Goal: Task Accomplishment & Management: Complete application form

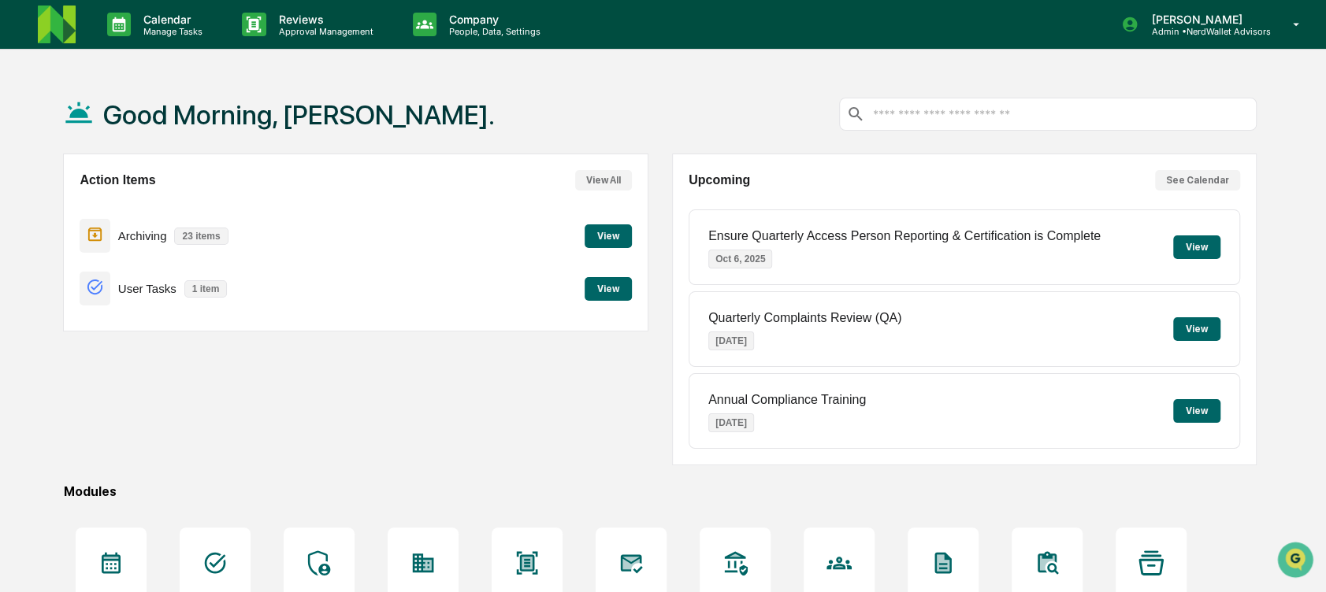
scroll to position [169, 0]
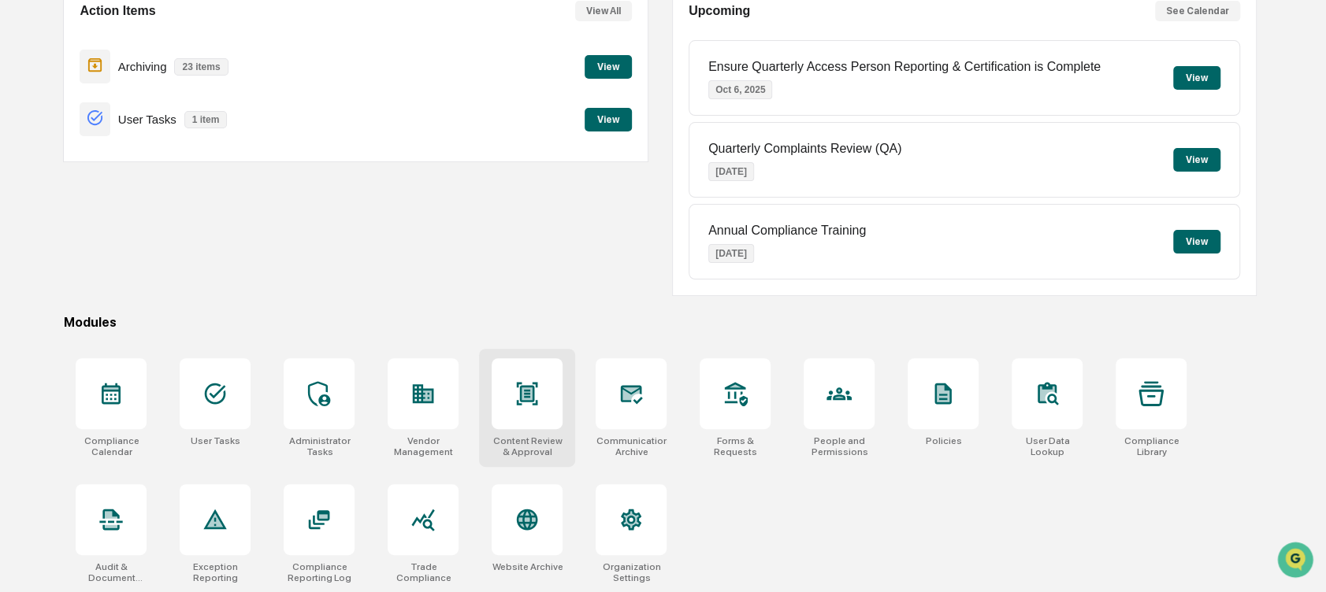
click at [536, 392] on icon at bounding box center [526, 393] width 25 height 25
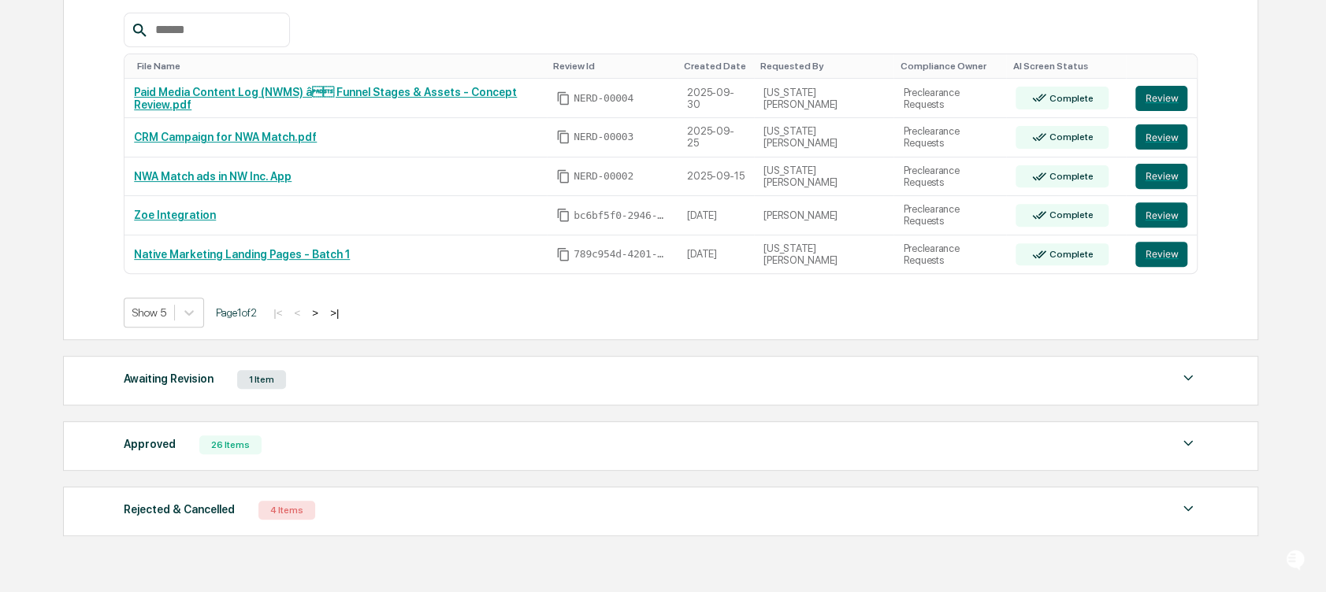
scroll to position [321, 0]
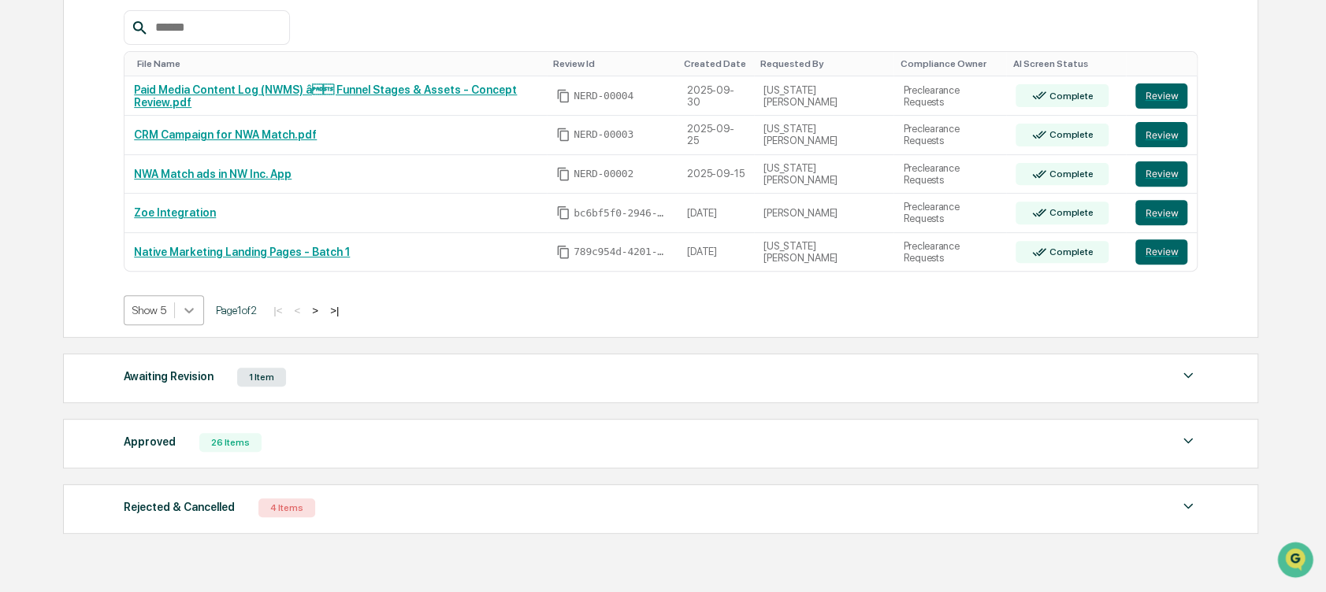
click at [199, 314] on div at bounding box center [189, 310] width 28 height 28
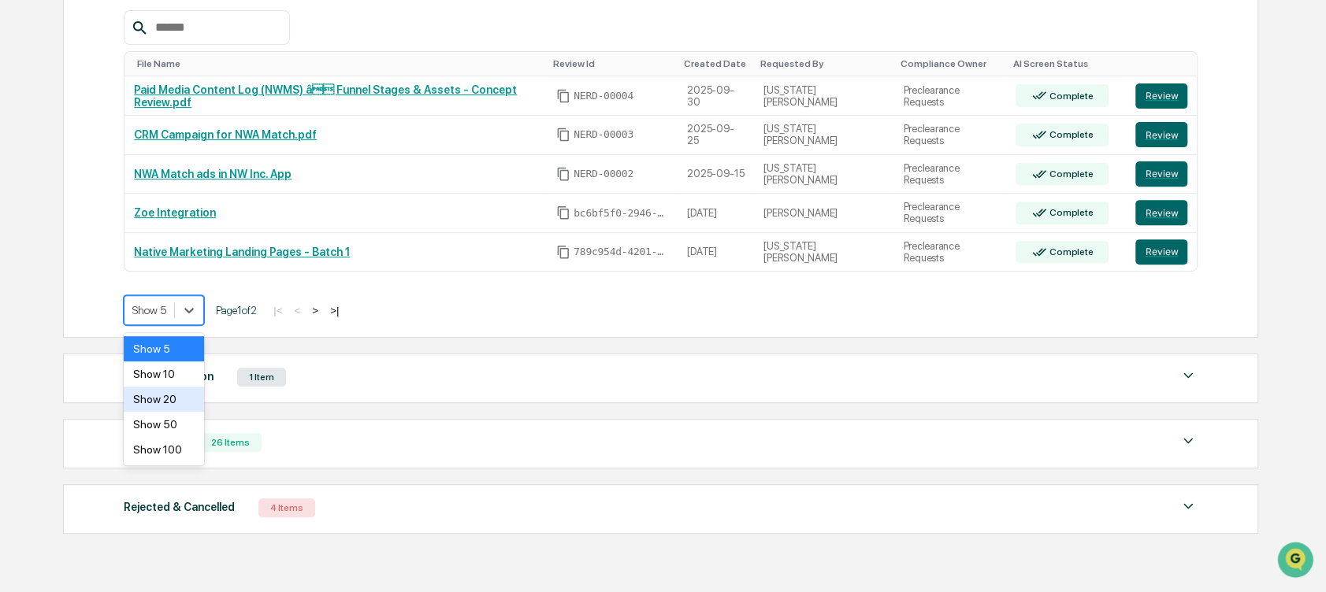
click at [171, 402] on div "Show 20" at bounding box center [164, 399] width 80 height 25
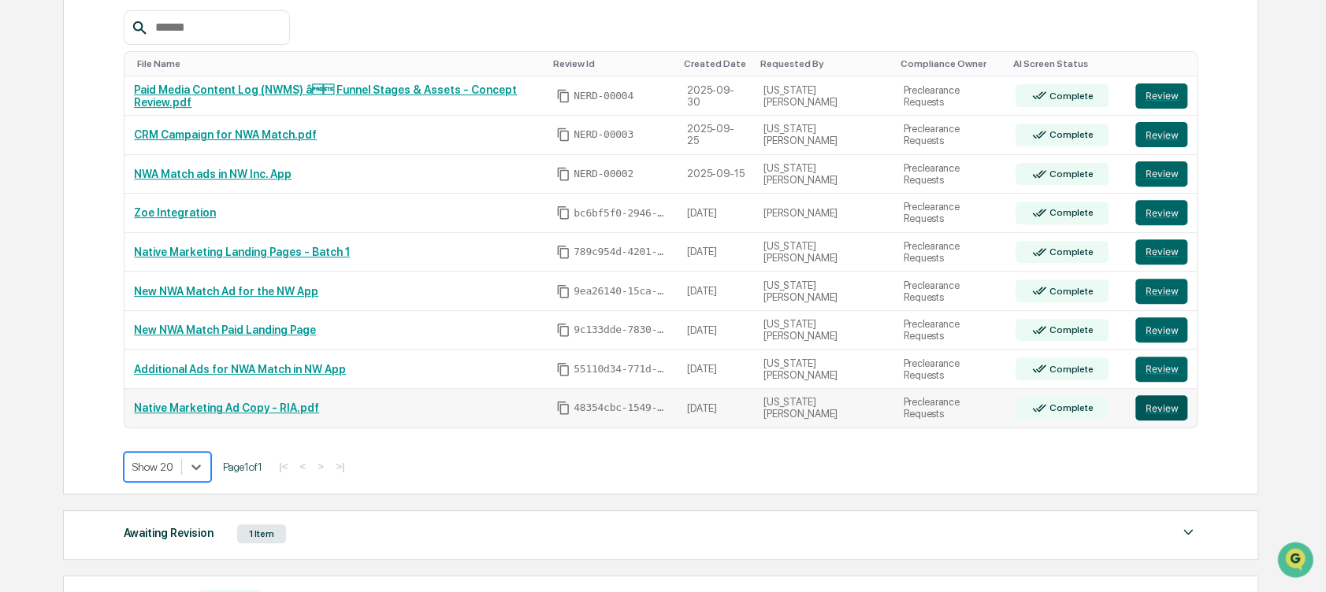
click at [1167, 399] on button "Review" at bounding box center [1161, 407] width 52 height 25
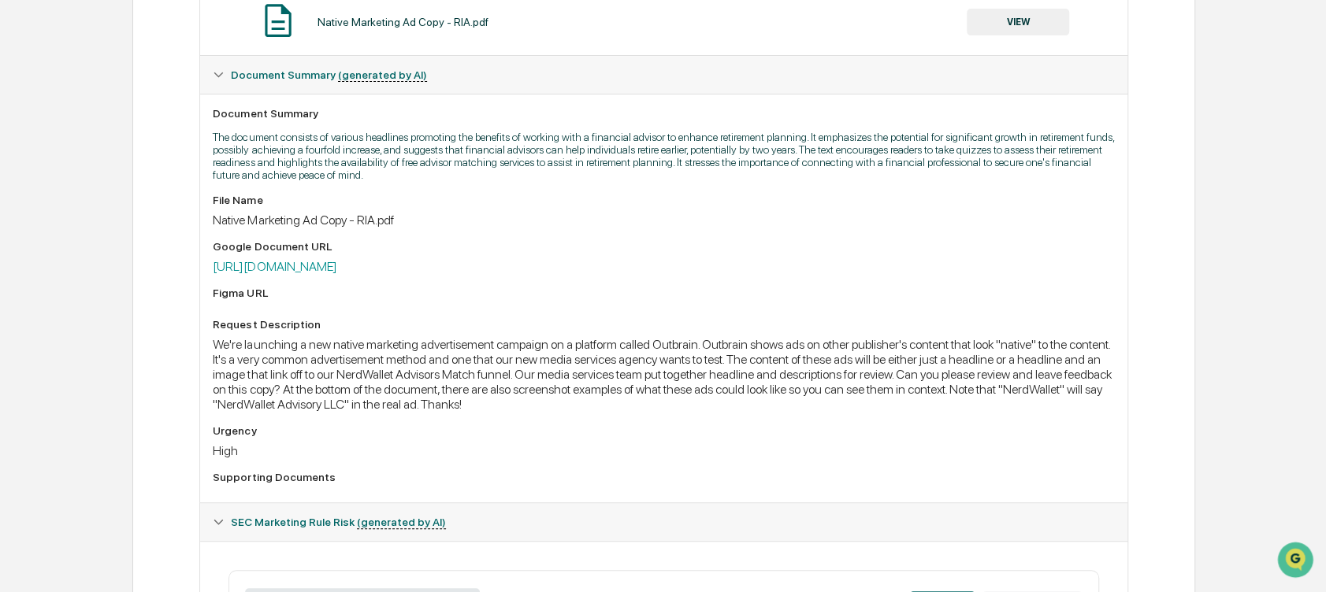
scroll to position [350, 0]
click at [336, 270] on link "[URL][DOMAIN_NAME]" at bounding box center [275, 265] width 124 height 15
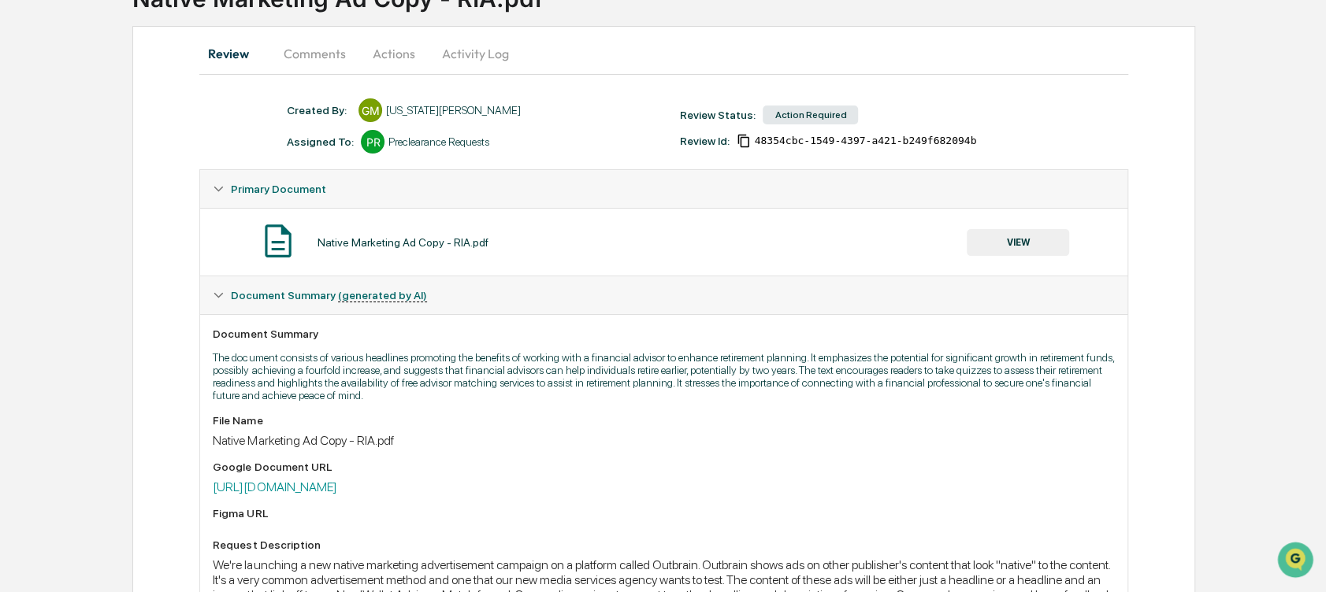
scroll to position [22, 0]
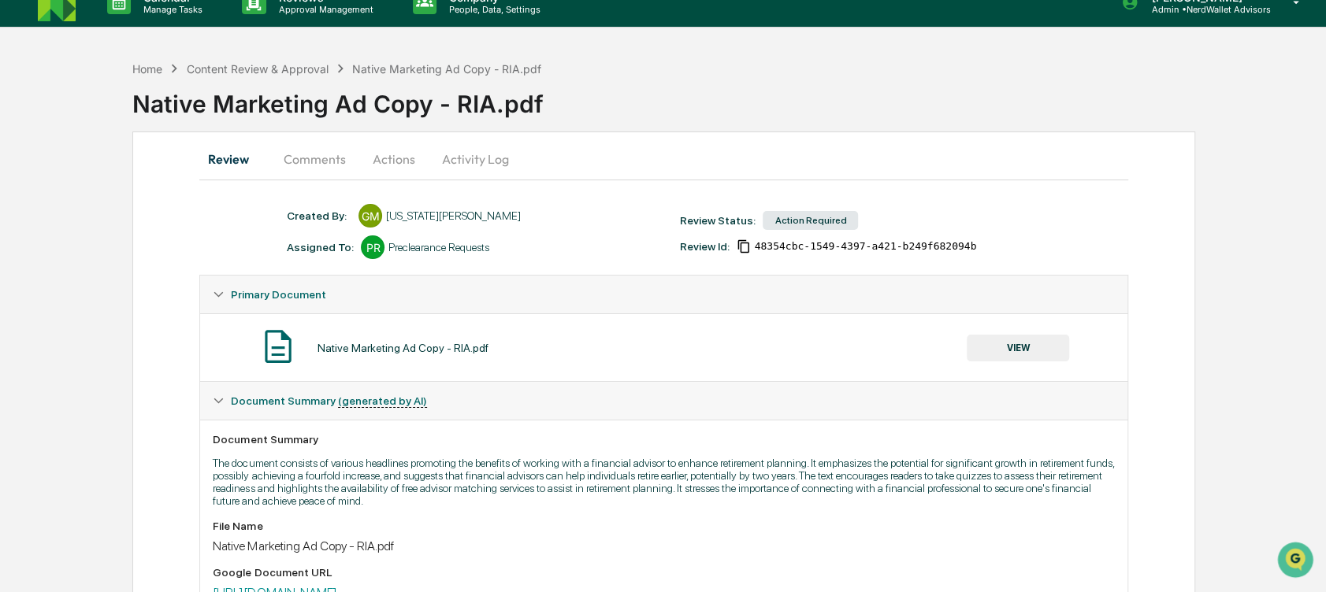
click at [317, 157] on button "Comments" at bounding box center [313, 159] width 87 height 38
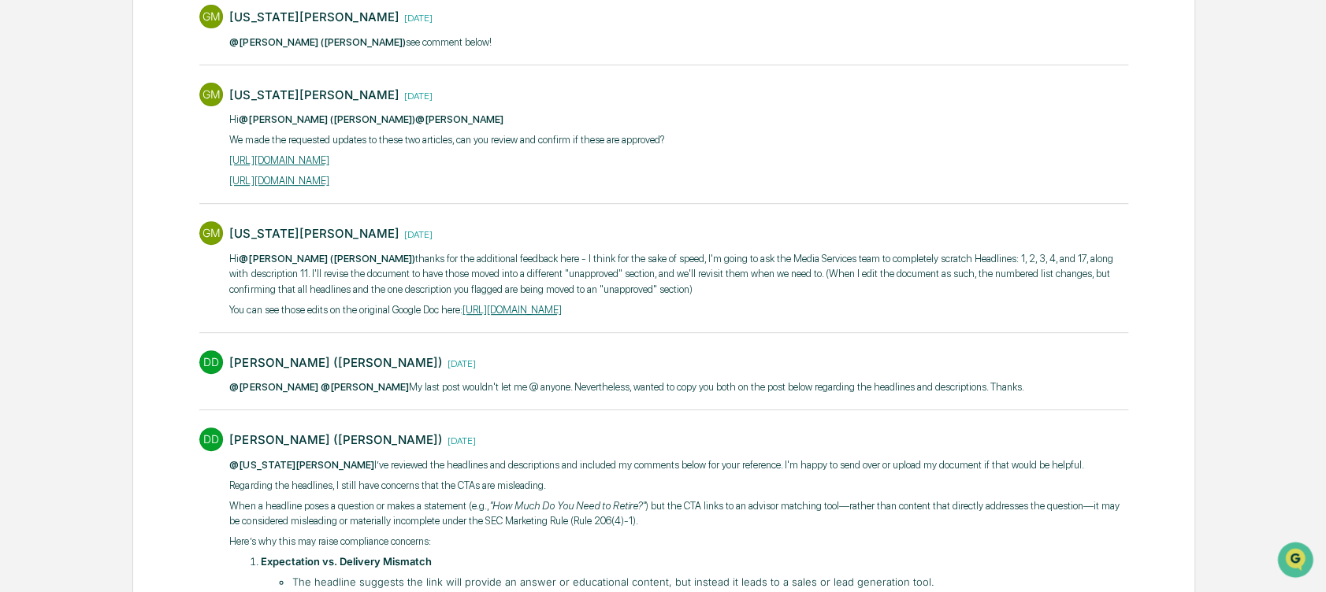
scroll to position [0, 0]
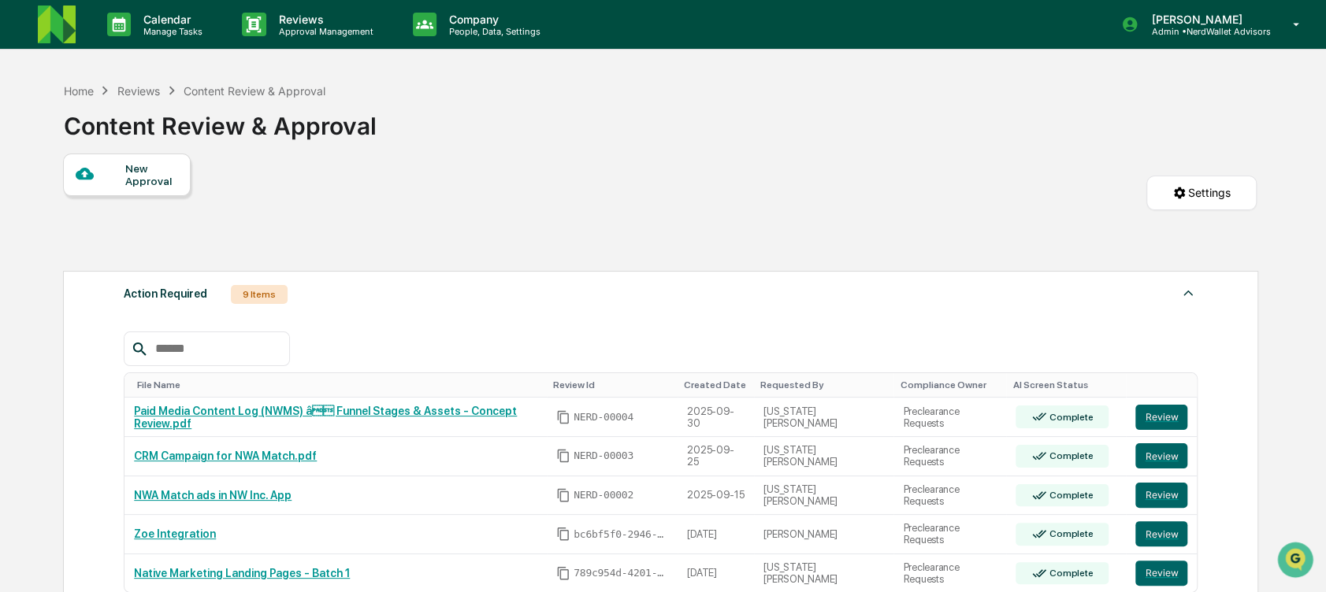
scroll to position [378, 0]
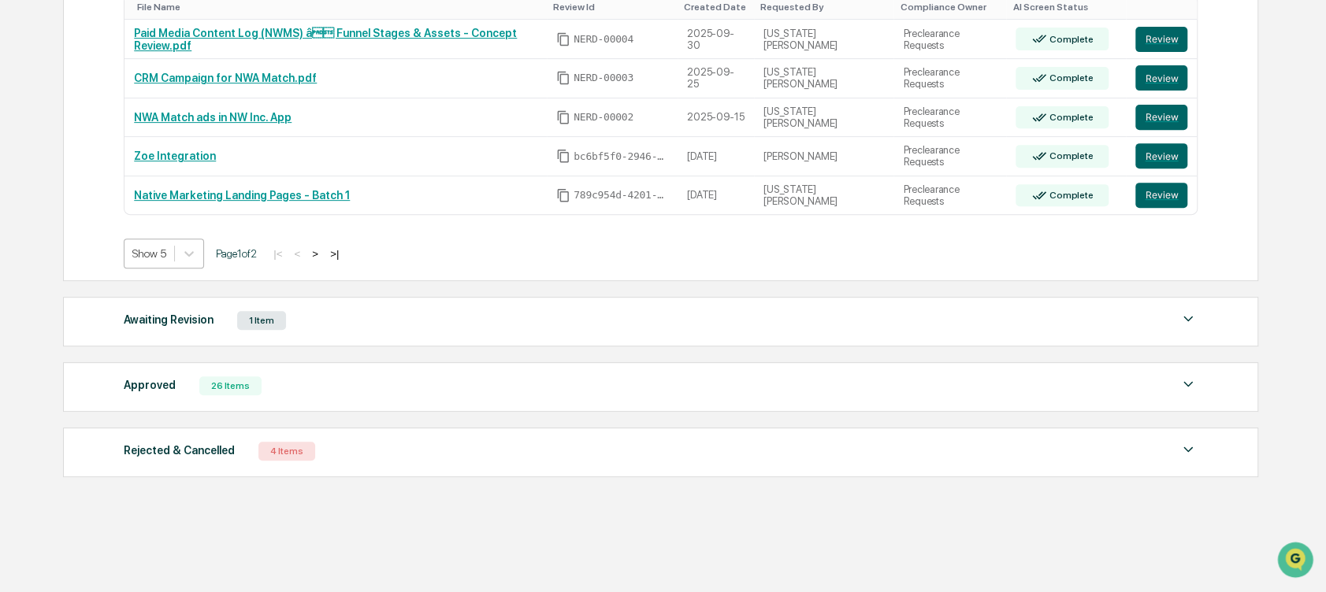
click at [145, 266] on div "Show 5" at bounding box center [164, 254] width 80 height 30
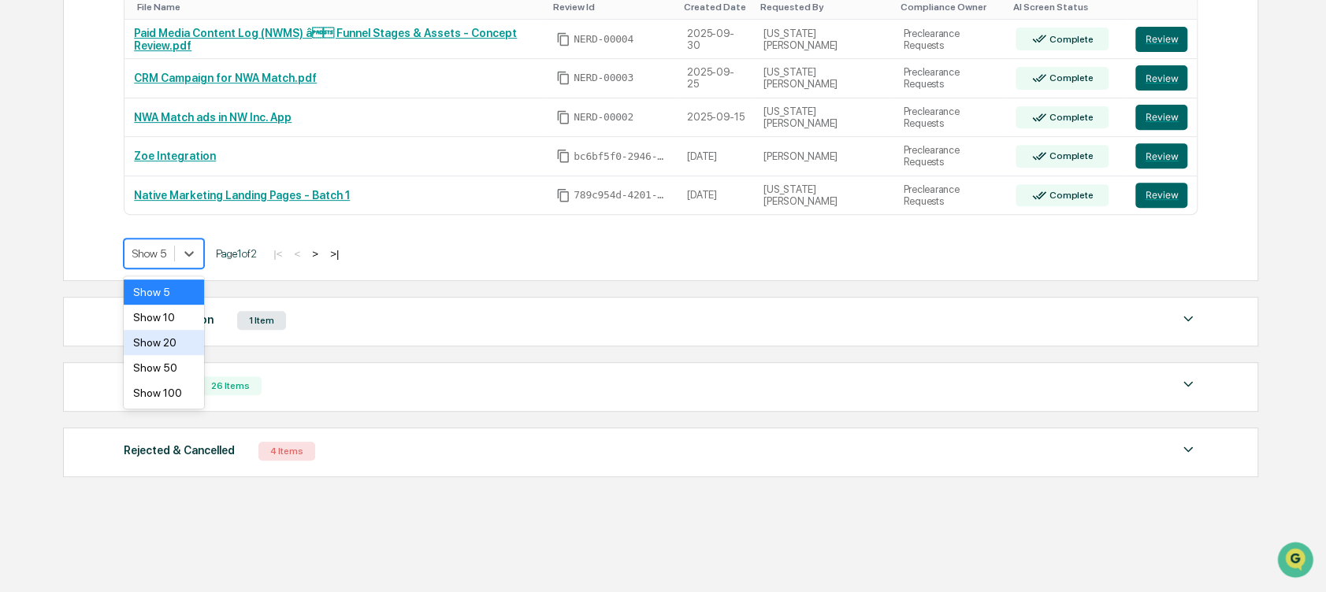
click at [167, 345] on div "Show 20" at bounding box center [164, 342] width 80 height 25
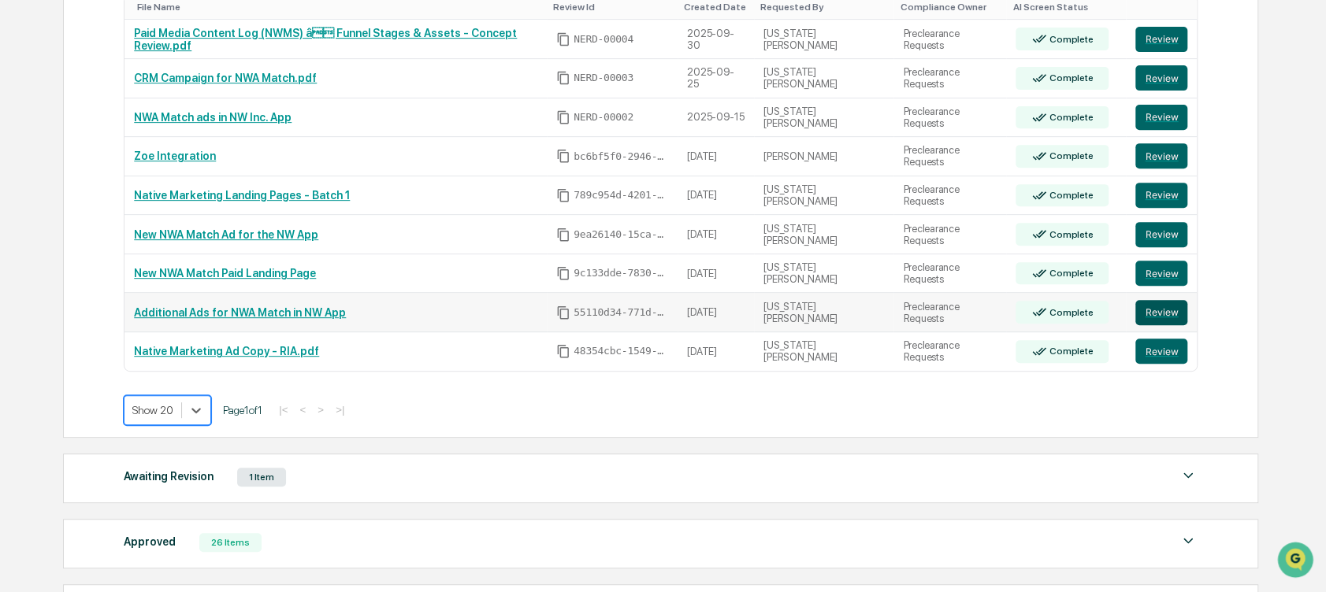
click at [1143, 312] on button "Review" at bounding box center [1161, 312] width 52 height 25
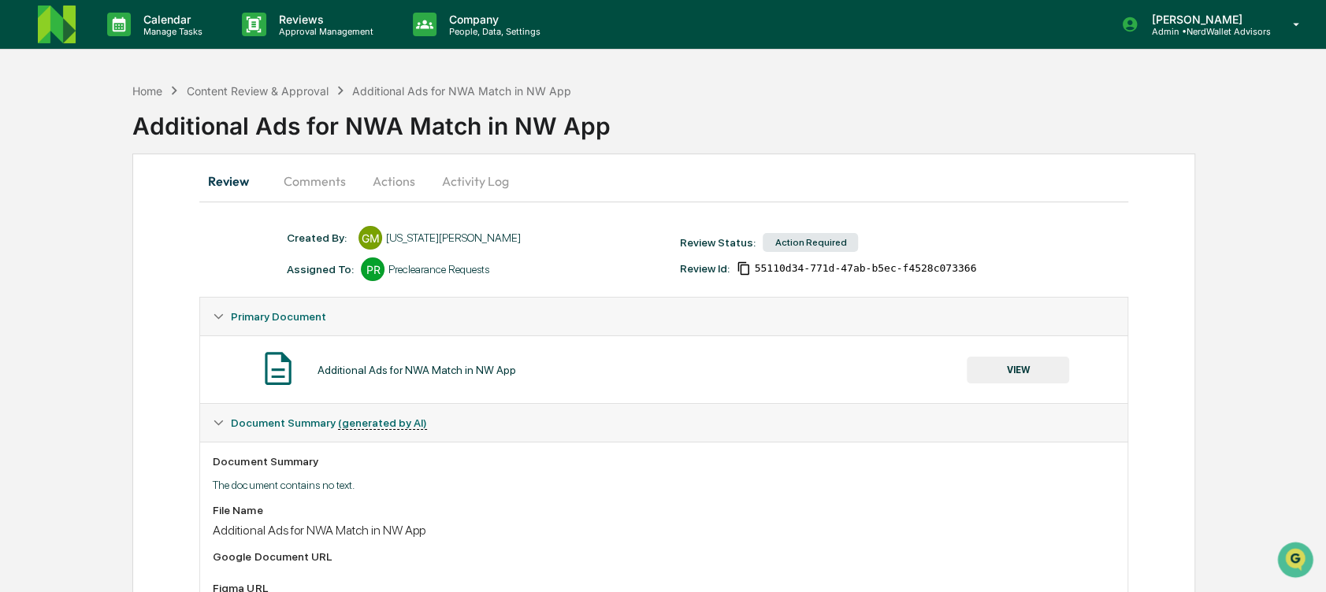
click at [317, 178] on button "Comments" at bounding box center [313, 181] width 87 height 38
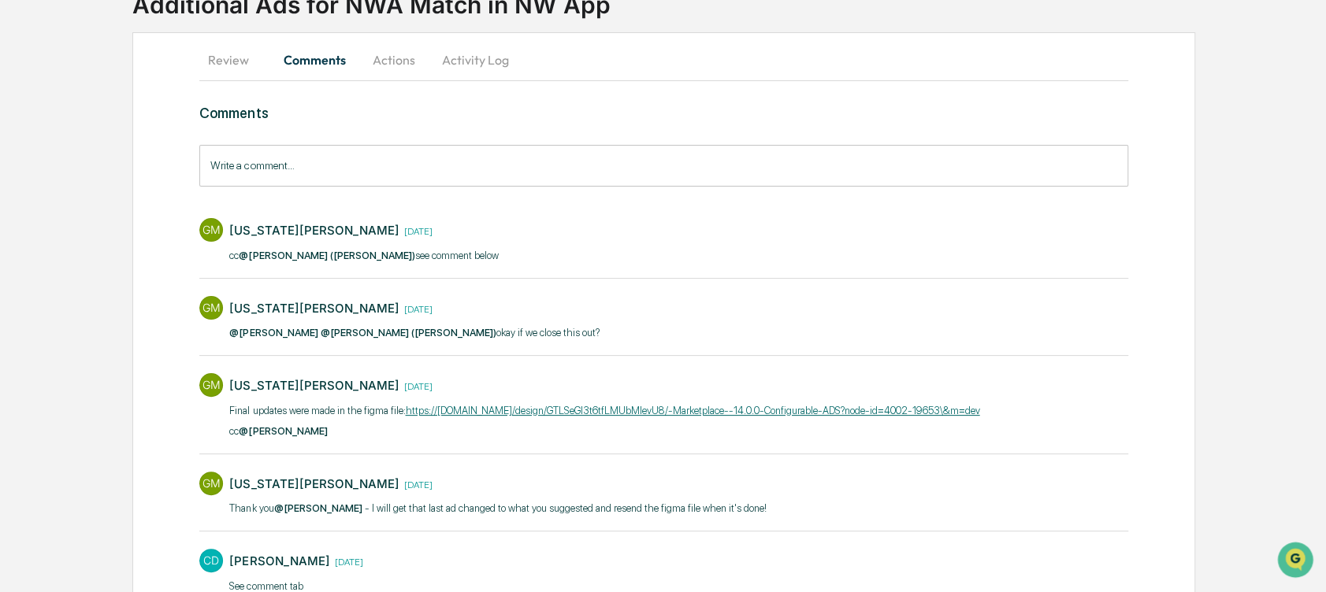
scroll to position [123, 0]
click at [441, 403] on link "https://www.figma.com/design/GTLSeGI3t6tfLMUbMIevU8/-Marketplace--14.0.0-Config…" at bounding box center [692, 409] width 574 height 12
click at [623, 403] on link "https://www.figma.com/design/GTLSeGI3t6tfLMUbMIevU8/-Marketplace--14.0.0-Config…" at bounding box center [692, 409] width 574 height 12
click at [517, 403] on link "https://www.figma.com/design/GTLSeGI3t6tfLMUbMIevU8/-Marketplace--14.0.0-Config…" at bounding box center [692, 409] width 574 height 12
click at [652, 406] on link "https://www.figma.com/design/GTLSeGI3t6tfLMUbMIevU8/-Marketplace--14.0.0-Config…" at bounding box center [692, 409] width 574 height 12
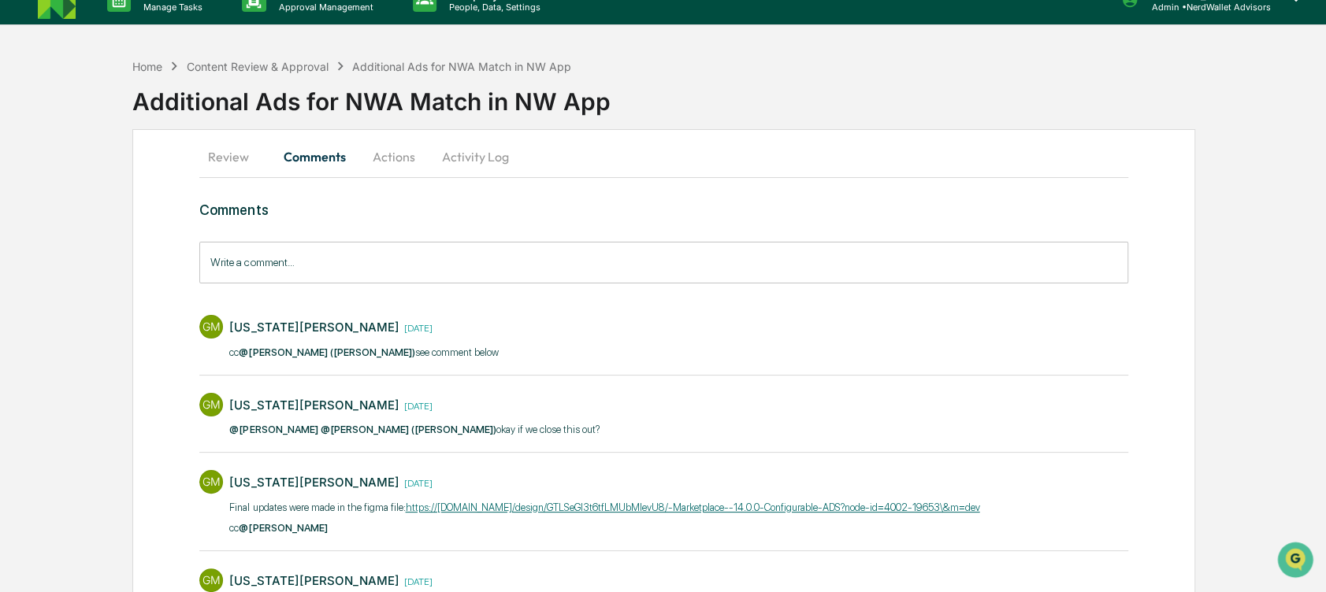
scroll to position [23, 0]
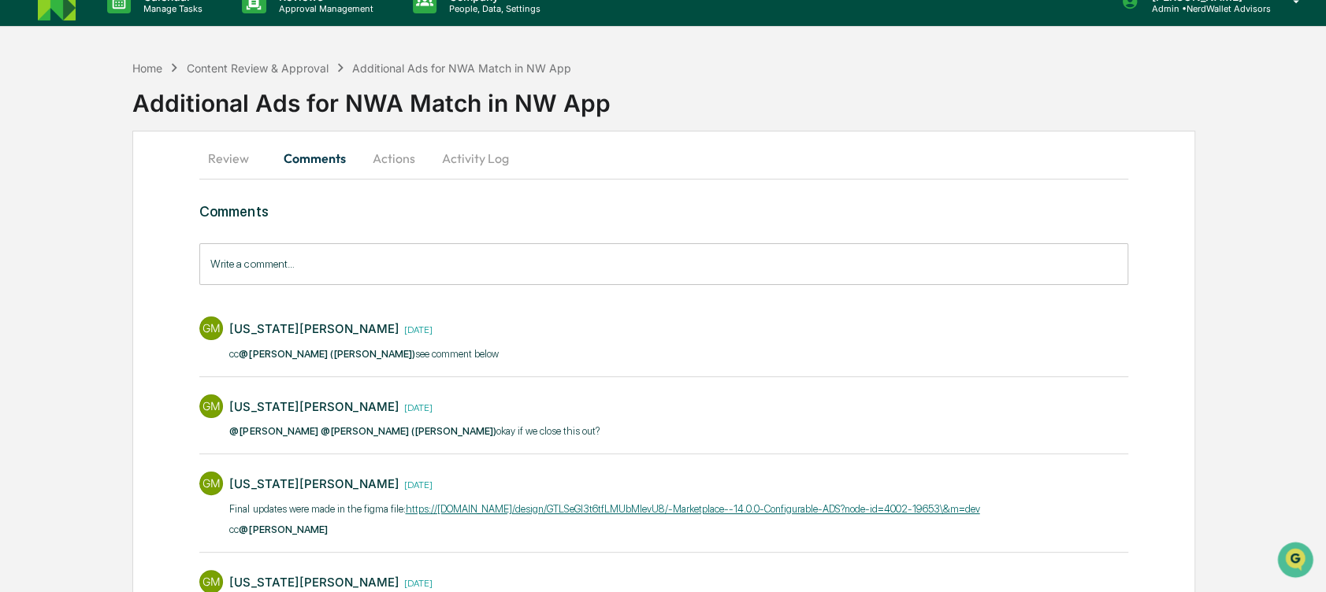
click at [228, 153] on button "Review" at bounding box center [234, 158] width 71 height 38
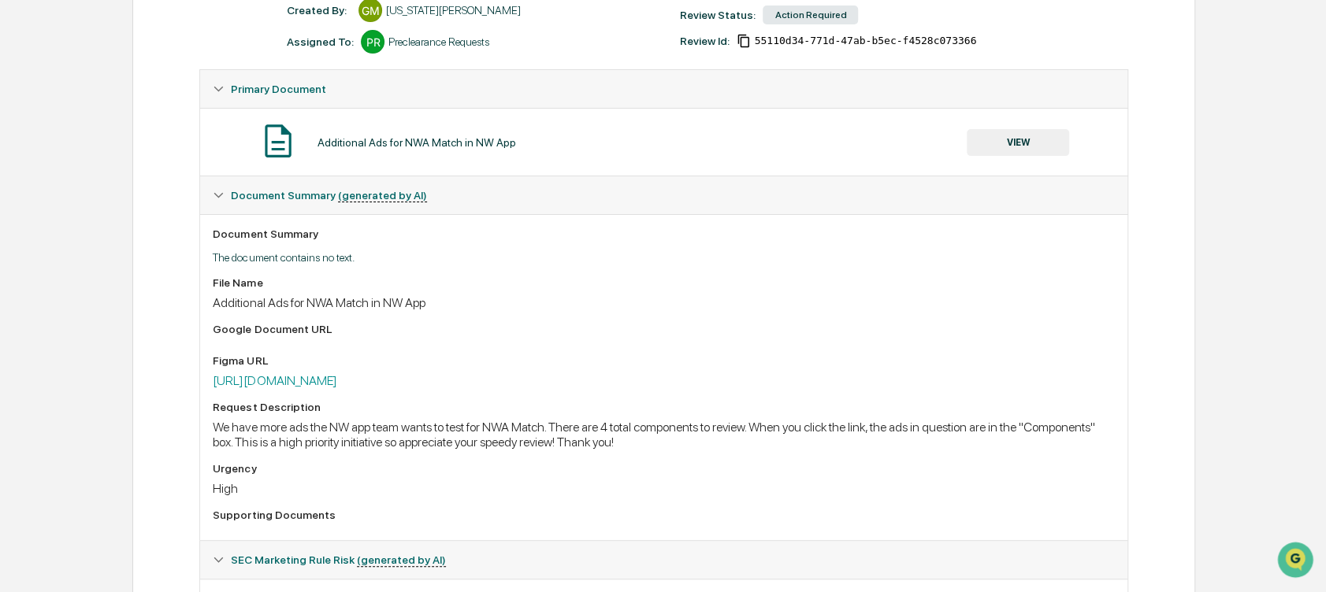
scroll to position [228, 0]
click at [336, 378] on link "https://www.figma.com/design/GTLSeGI3t6tfLMUbMIevU8/-Marketplace--14.0.0-Config…" at bounding box center [275, 380] width 124 height 15
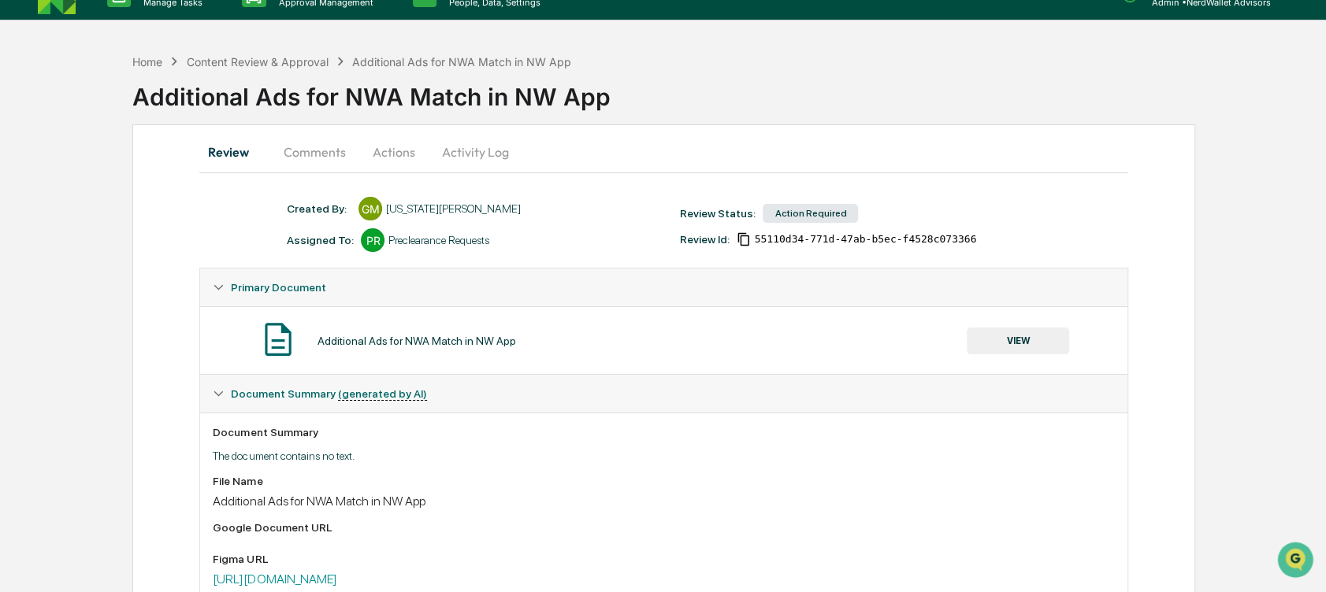
scroll to position [22, 0]
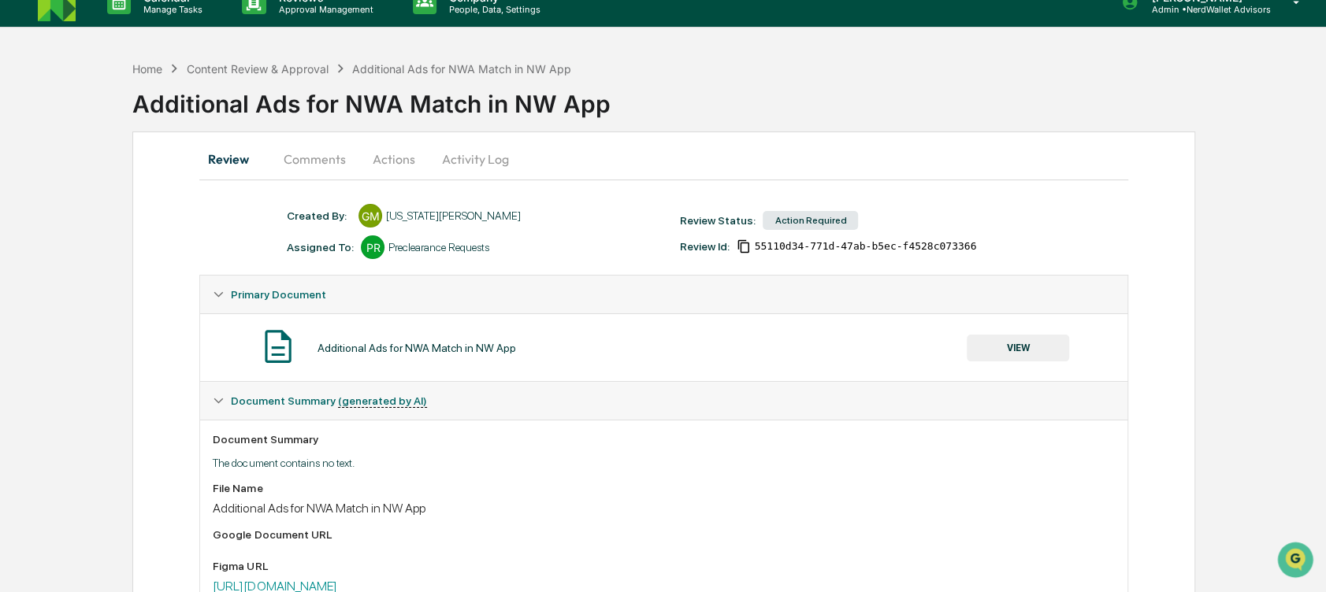
click at [144, 294] on div "Review Comments Actions Activity Log Created By: ‎ ‎ GM Georgia McIntyre Assign…" at bounding box center [663, 512] width 1062 height 760
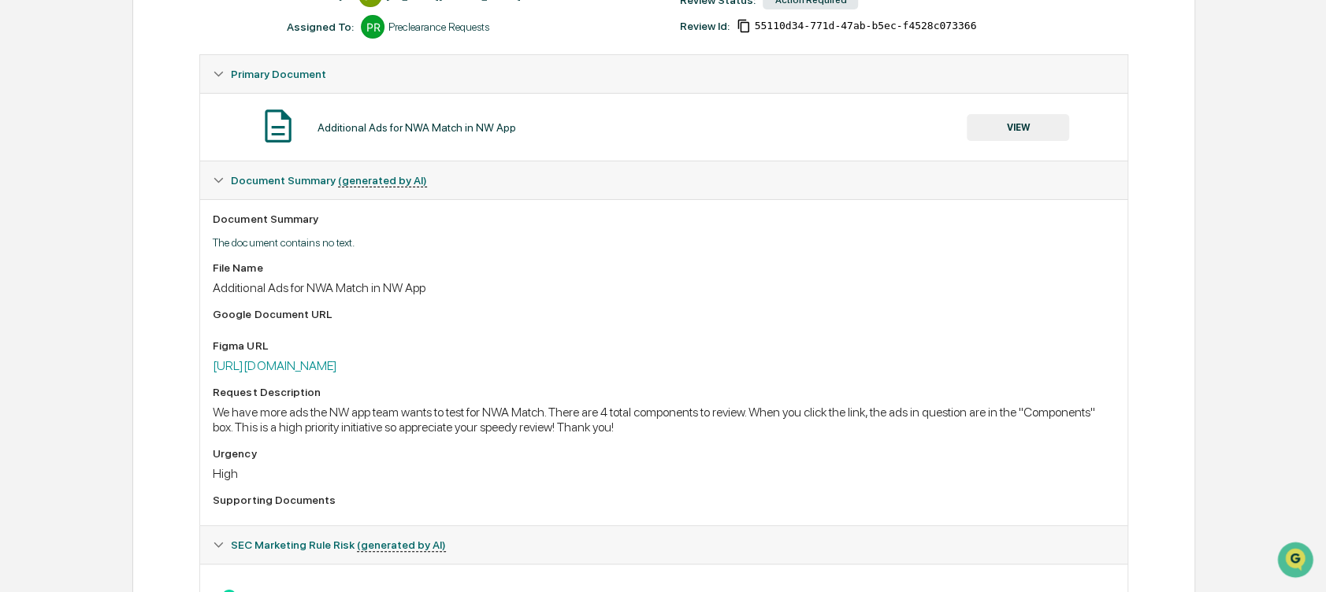
scroll to position [0, 0]
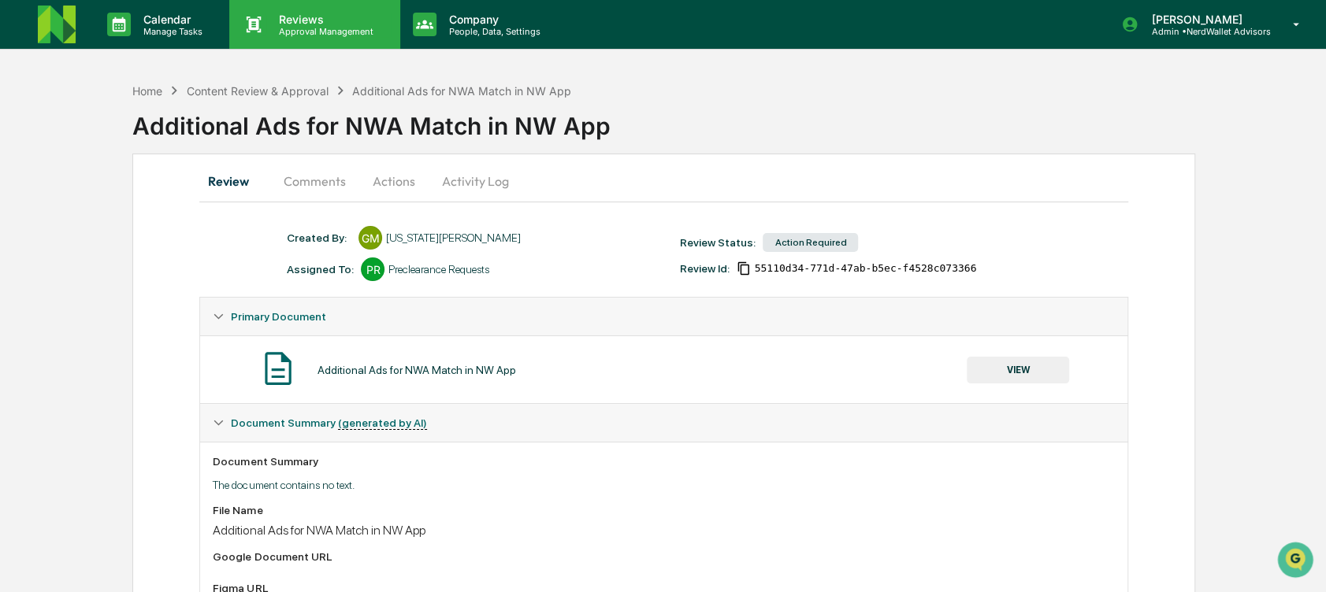
click at [271, 22] on p "Reviews" at bounding box center [323, 19] width 115 height 13
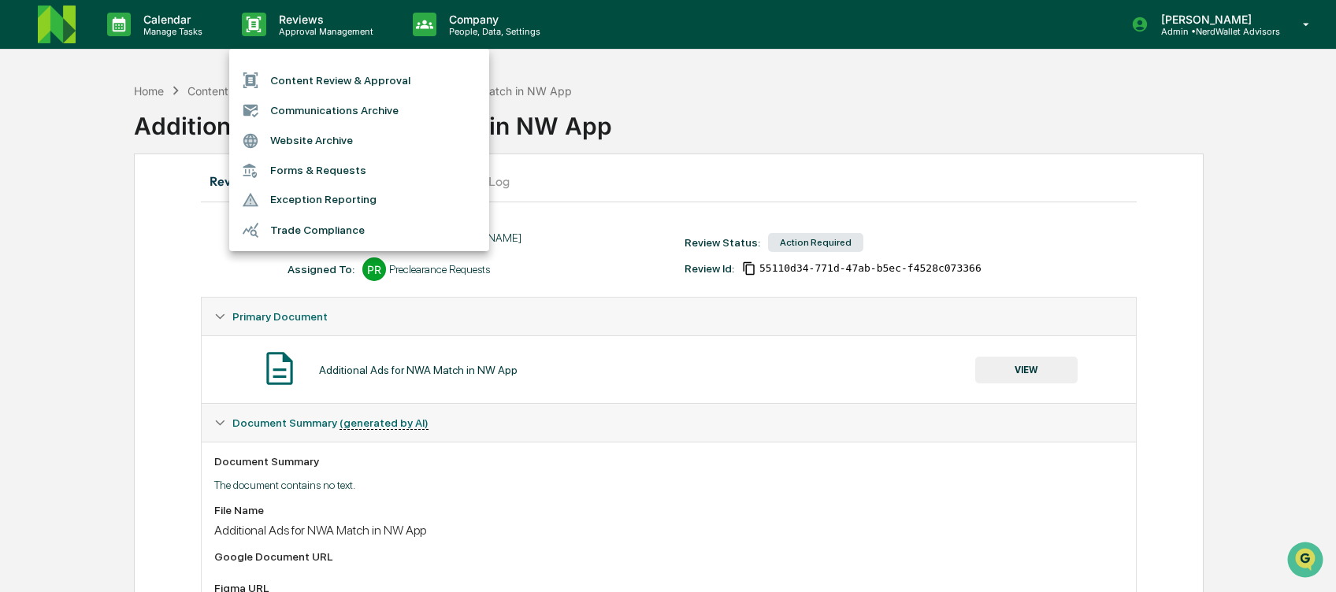
click at [340, 78] on li "Content Review & Approval" at bounding box center [359, 80] width 260 height 30
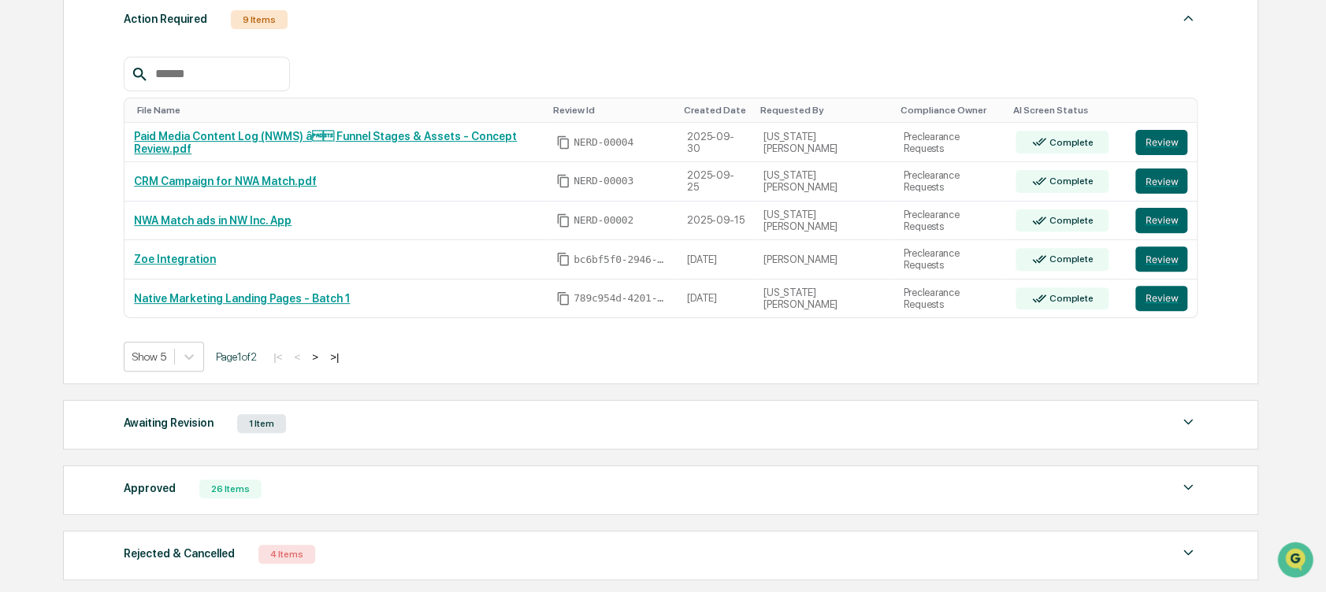
scroll to position [280, 0]
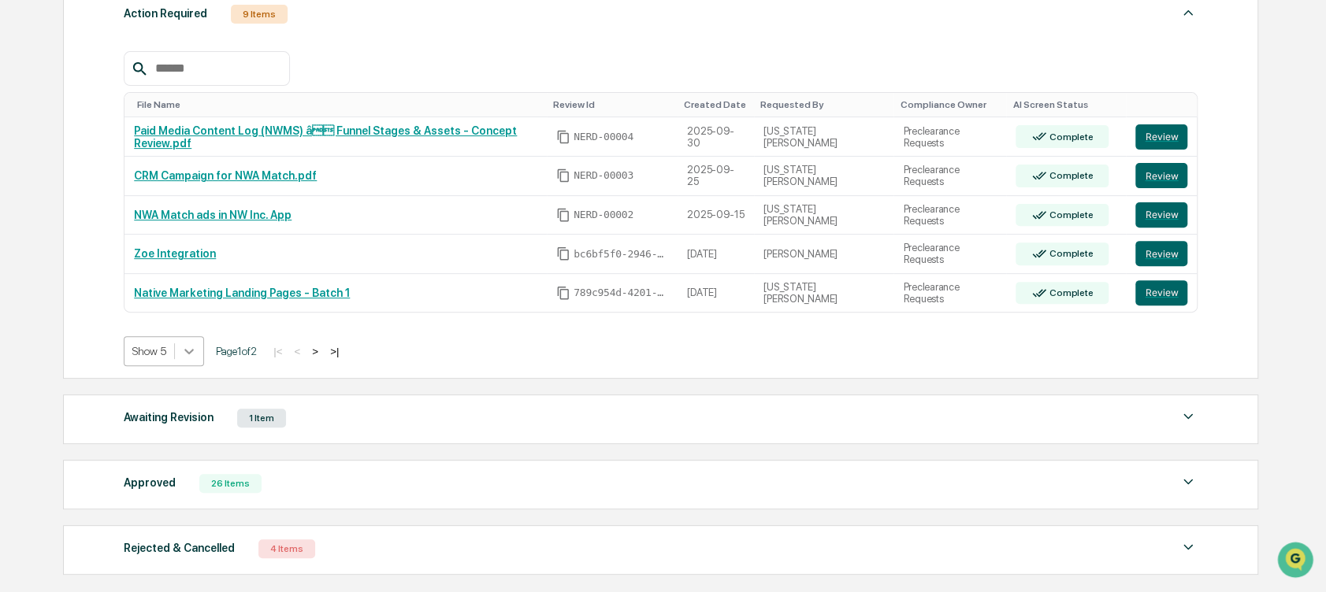
click at [191, 349] on icon at bounding box center [189, 351] width 16 height 16
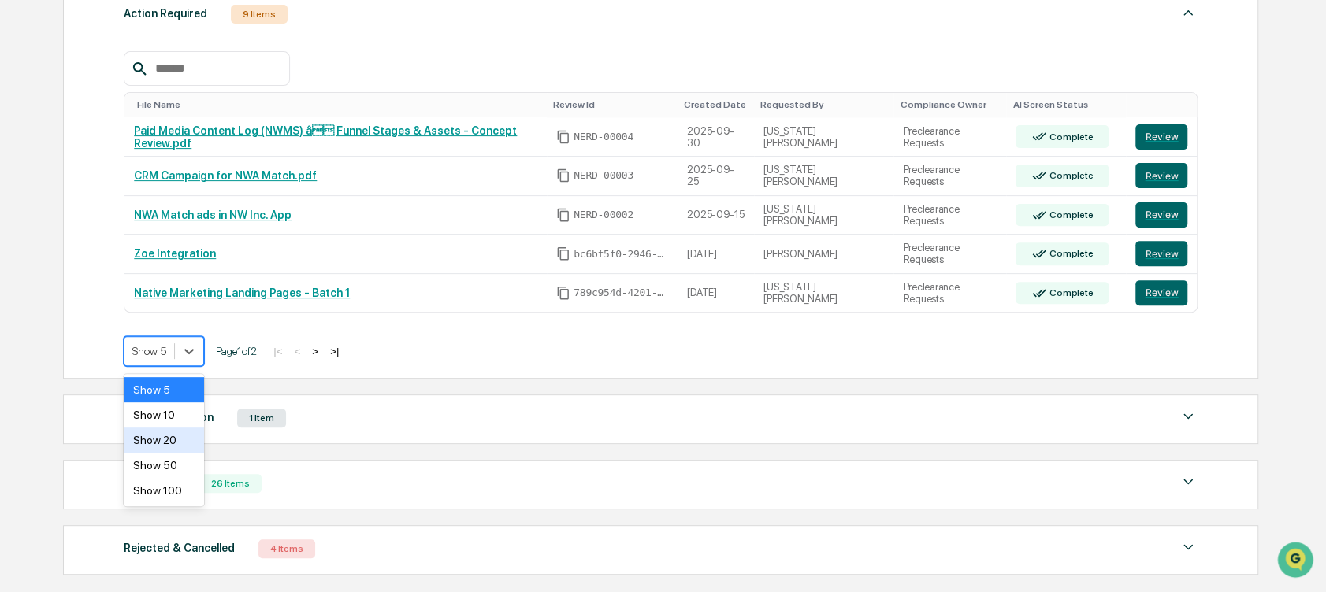
click at [156, 441] on div "Show 20" at bounding box center [164, 440] width 80 height 25
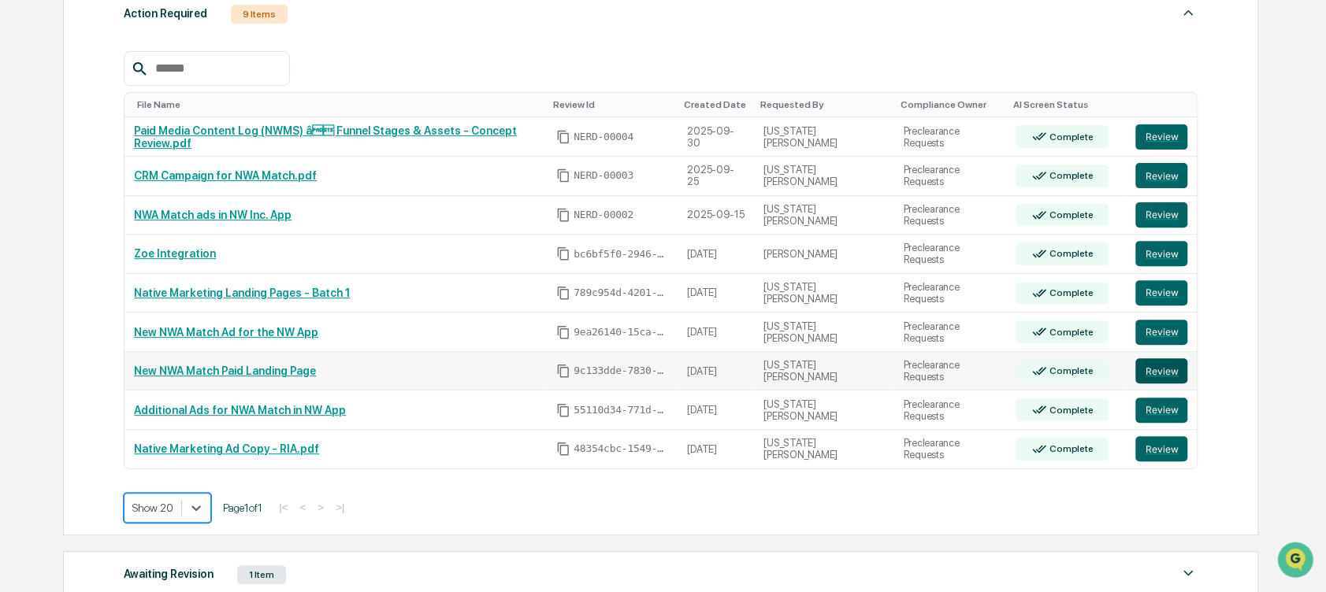
click at [1171, 368] on button "Review" at bounding box center [1161, 370] width 52 height 25
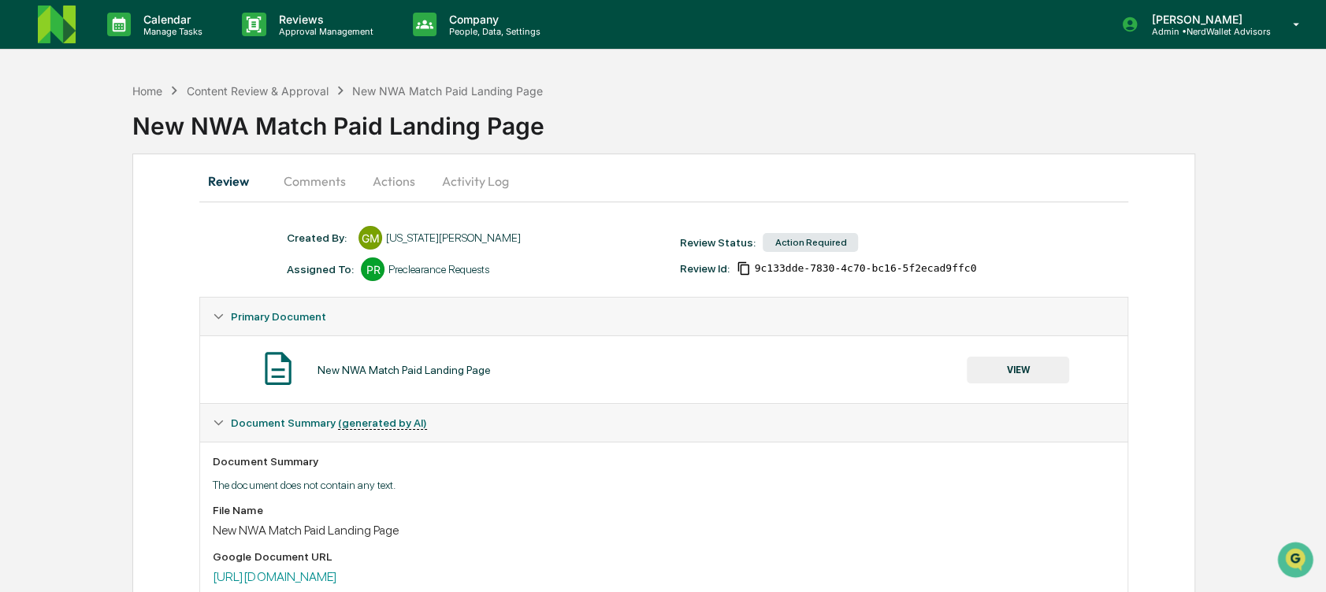
scroll to position [254, 0]
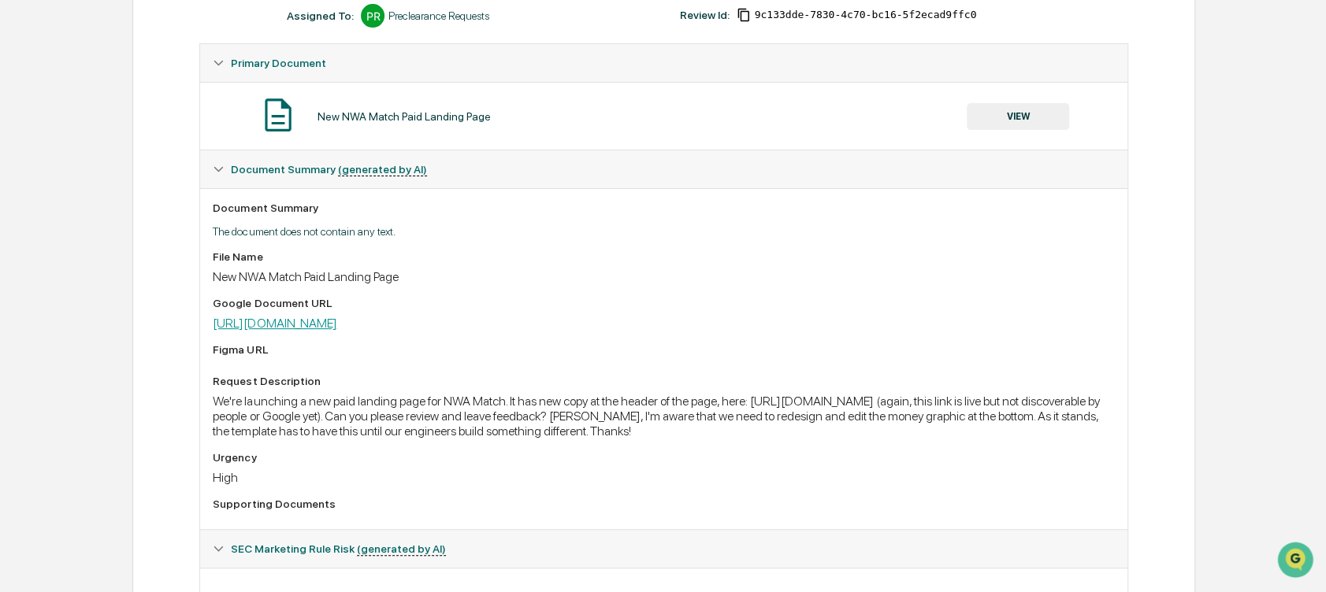
click at [336, 329] on link "https://www.nerdwallet.com/l/nerdwallet-advisors-match-lp-high-standard" at bounding box center [275, 323] width 124 height 15
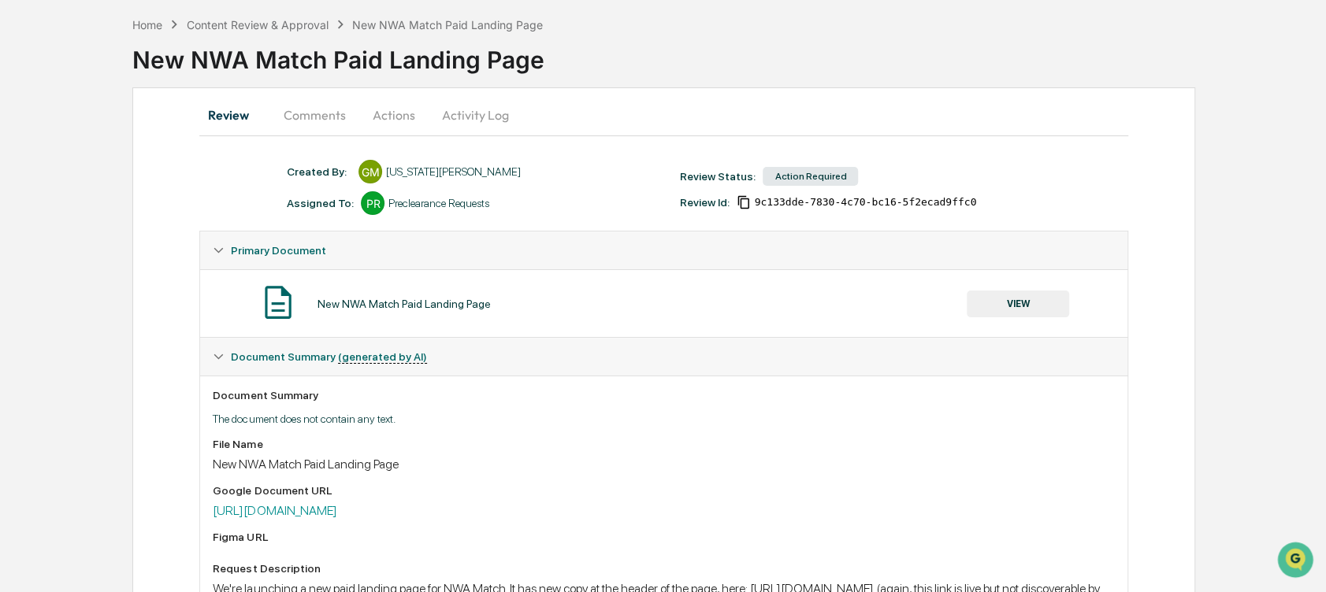
scroll to position [65, 0]
click at [317, 114] on button "Comments" at bounding box center [313, 117] width 87 height 38
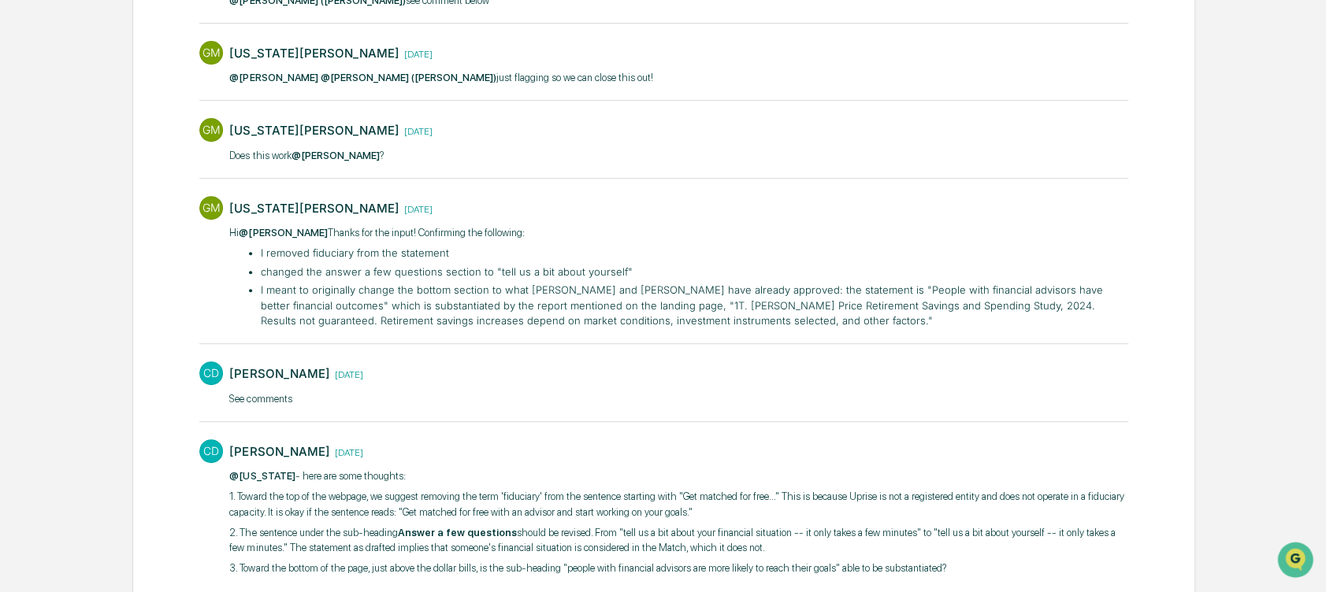
scroll to position [0, 0]
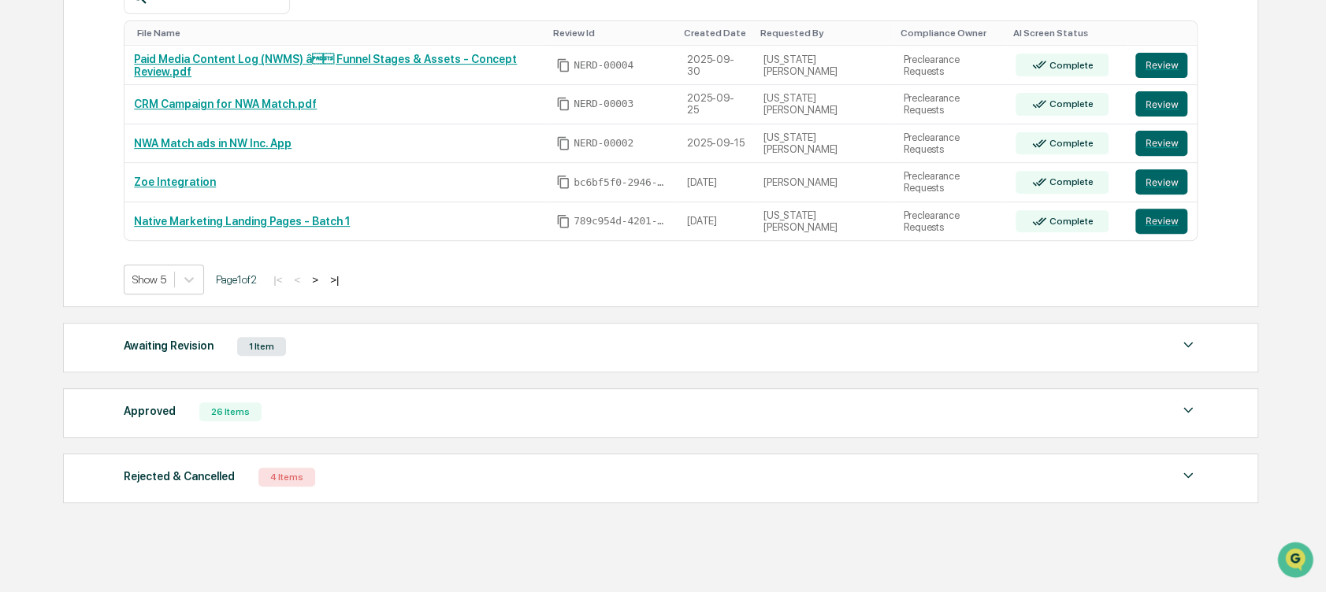
scroll to position [353, 0]
click at [184, 277] on icon at bounding box center [189, 279] width 16 height 16
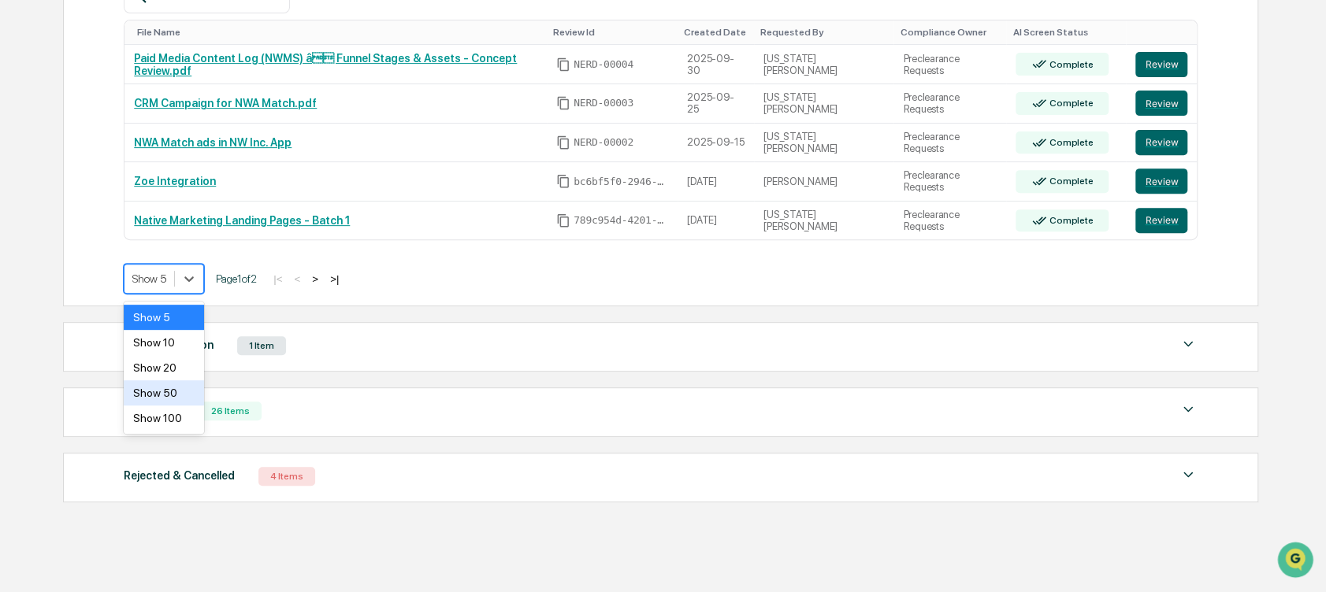
click at [166, 392] on div "Show 50" at bounding box center [164, 392] width 80 height 25
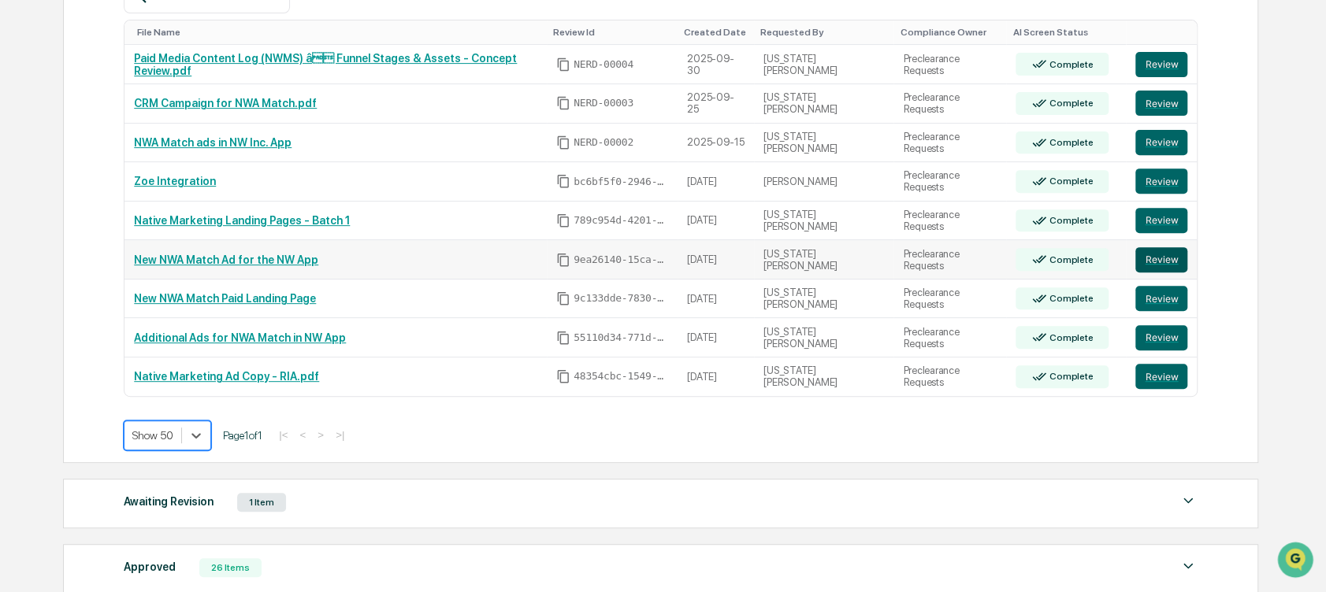
click at [1164, 260] on button "Review" at bounding box center [1161, 259] width 52 height 25
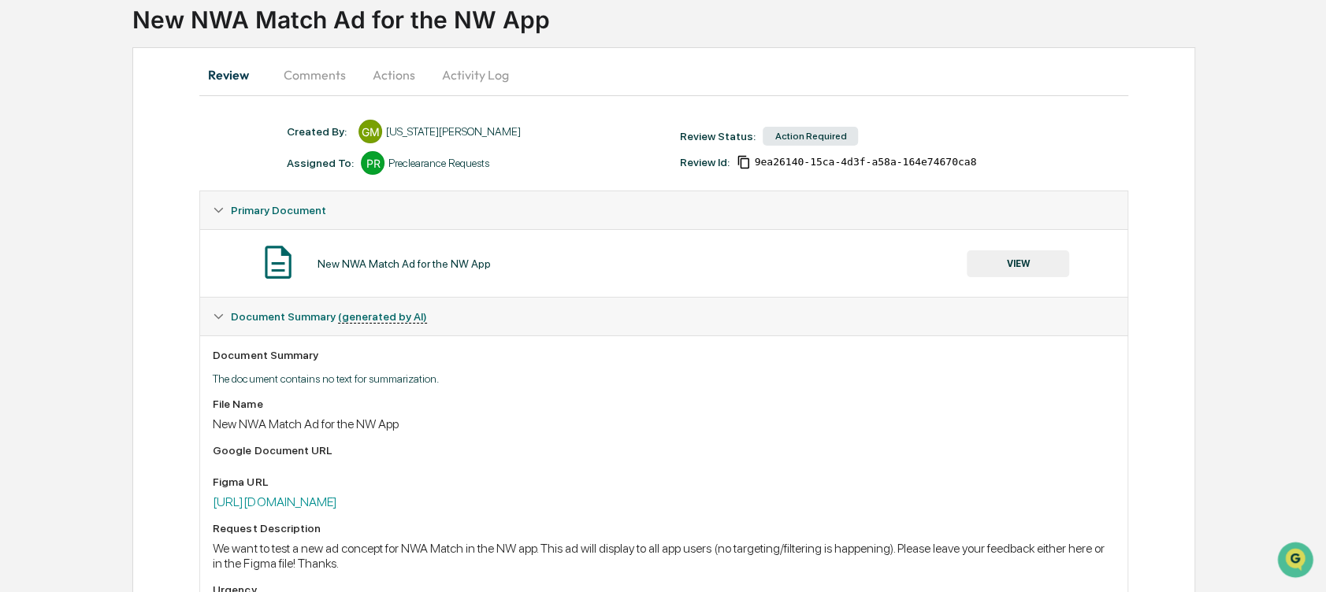
scroll to position [105, 0]
click at [325, 69] on button "Comments" at bounding box center [313, 77] width 87 height 38
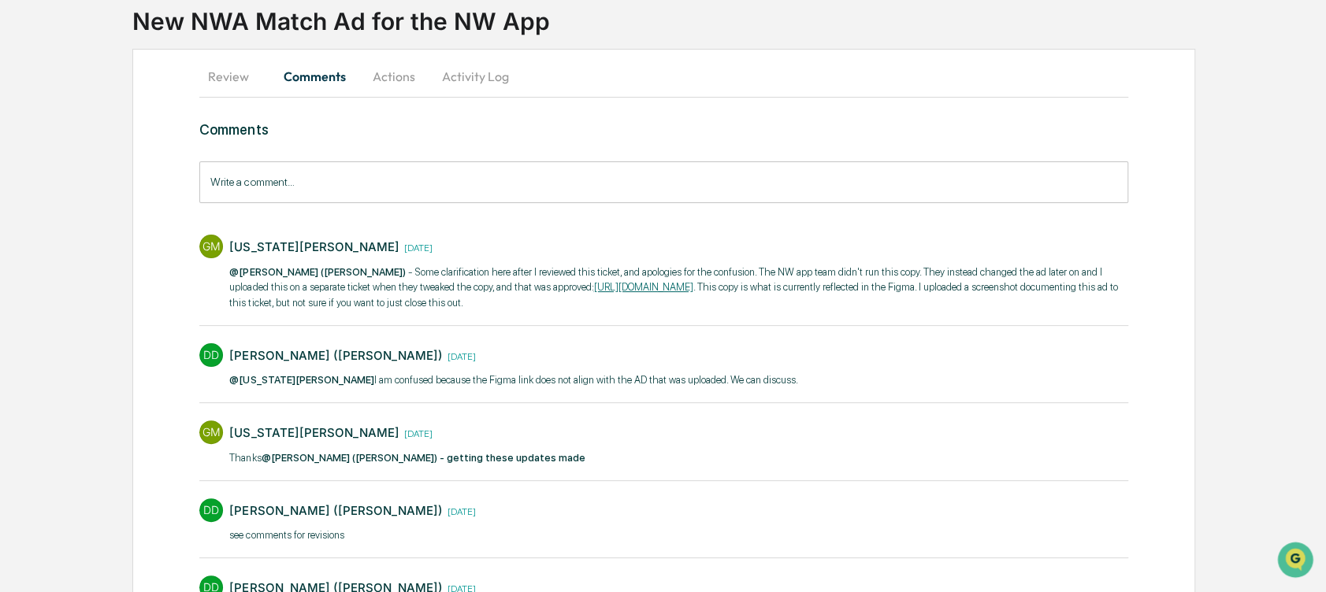
click at [692, 283] on link "[URL][DOMAIN_NAME]" at bounding box center [642, 287] width 99 height 12
click at [687, 284] on link "[URL][DOMAIN_NAME]" at bounding box center [642, 287] width 99 height 12
click at [395, 88] on button "Actions" at bounding box center [393, 77] width 71 height 38
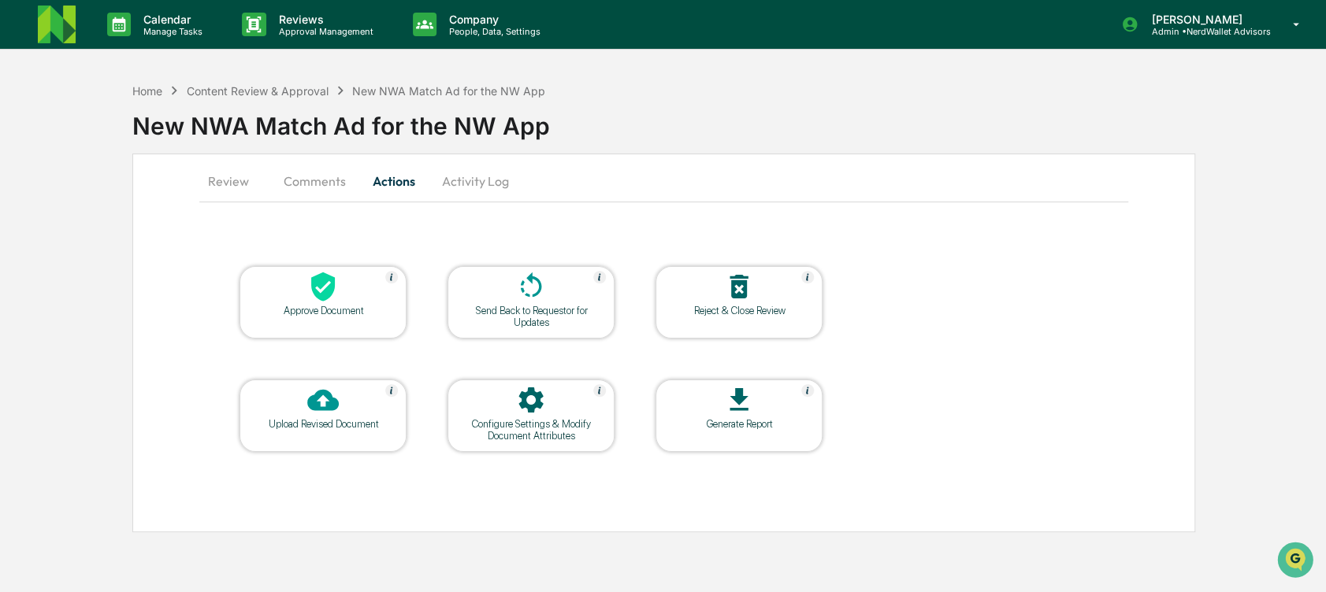
scroll to position [0, 0]
click at [343, 310] on div "Approve Document" at bounding box center [325, 311] width 142 height 12
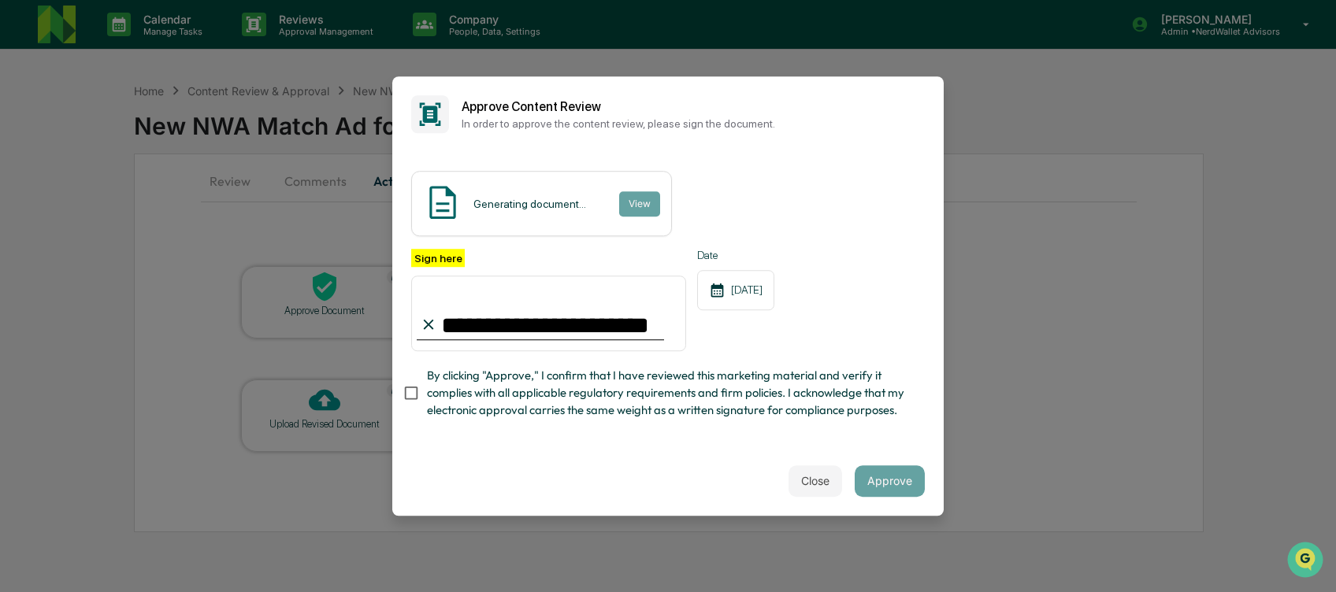
type input "**********"
click at [723, 403] on span "By clicking "Approve," I confirm that I have reviewed this marketing material a…" at bounding box center [669, 393] width 485 height 53
click at [882, 495] on button "Approve" at bounding box center [890, 482] width 70 height 32
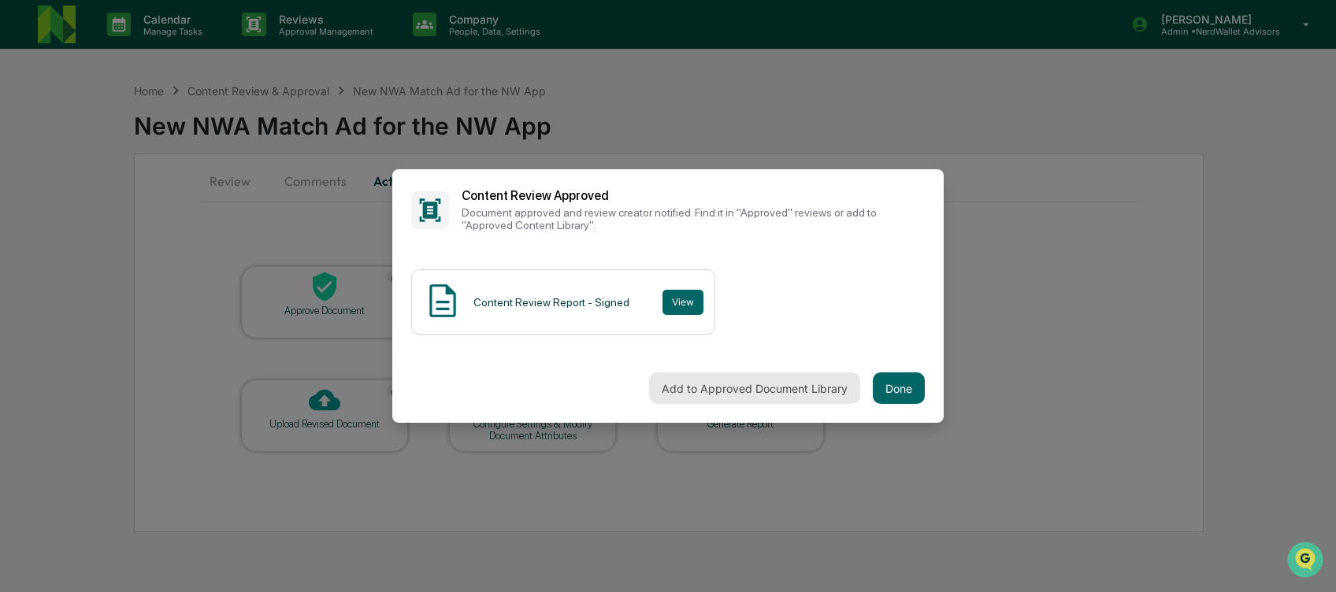
click at [774, 388] on button "Add to Approved Document Library" at bounding box center [754, 389] width 211 height 32
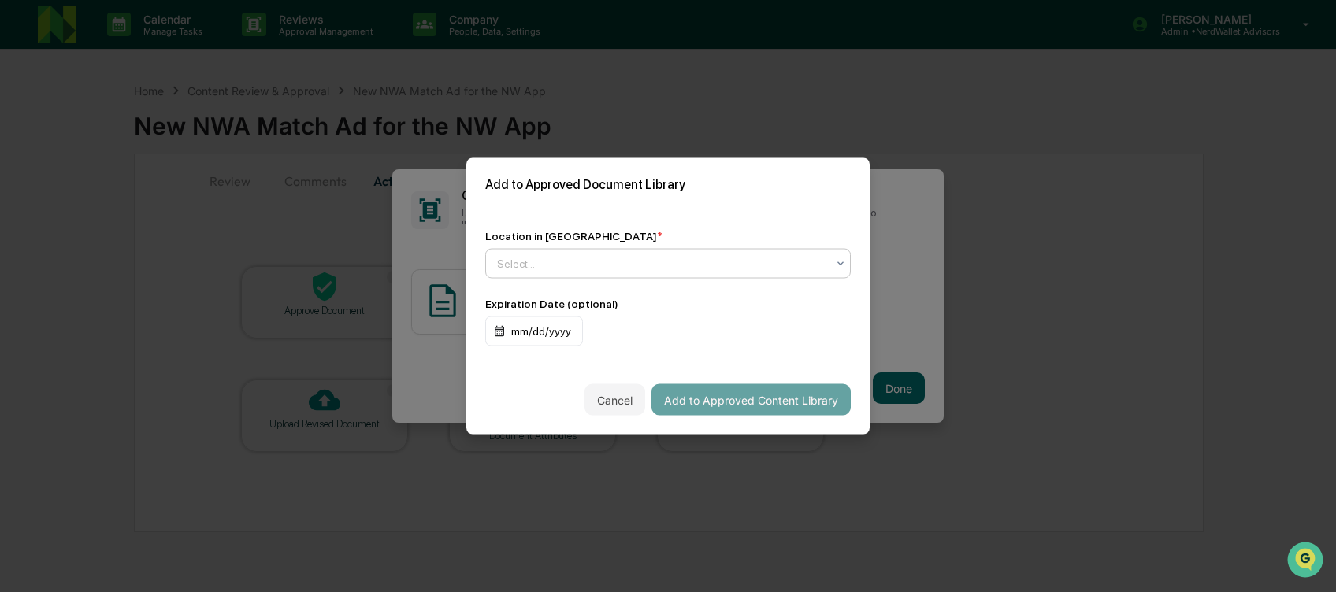
click at [636, 262] on div at bounding box center [661, 264] width 329 height 16
click at [618, 300] on div "Approved Content Library" at bounding box center [663, 296] width 354 height 32
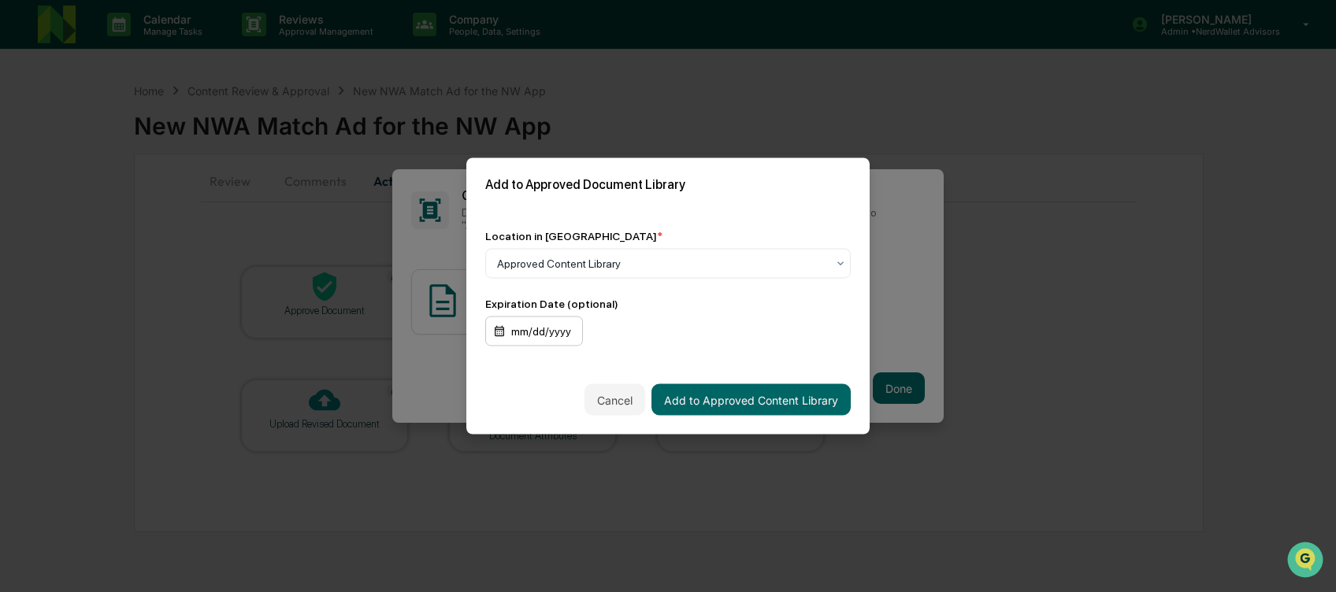
click at [559, 333] on div "mm/dd/yyyy" at bounding box center [534, 332] width 98 height 30
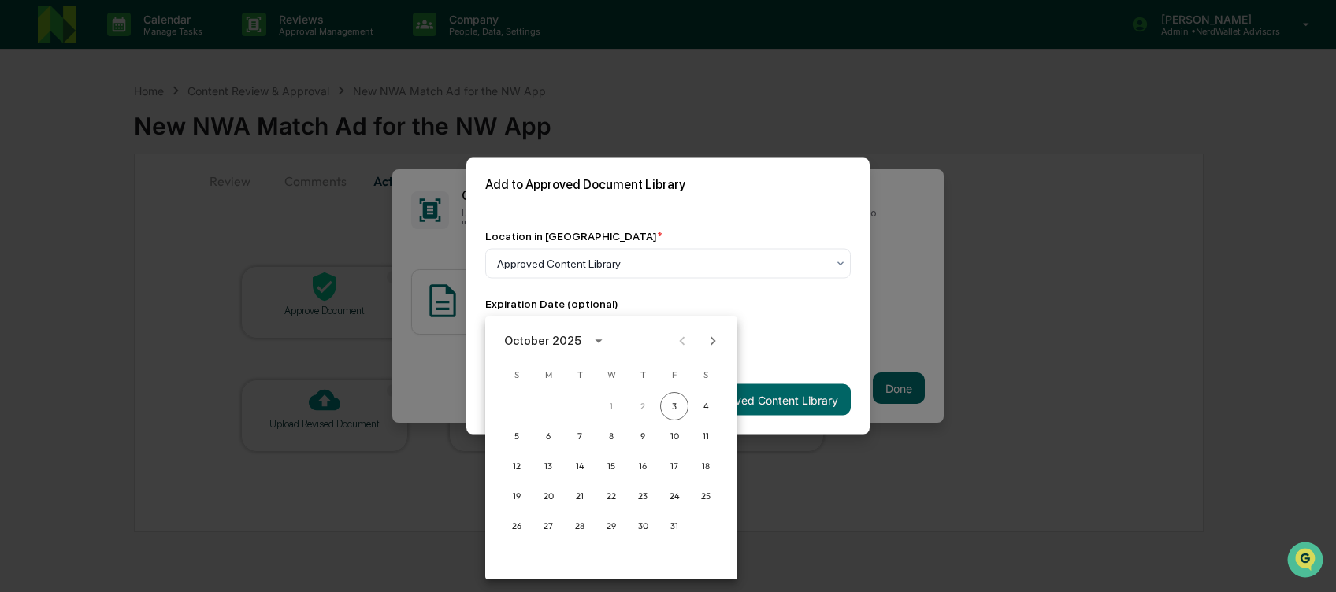
click at [670, 296] on div at bounding box center [668, 296] width 1336 height 592
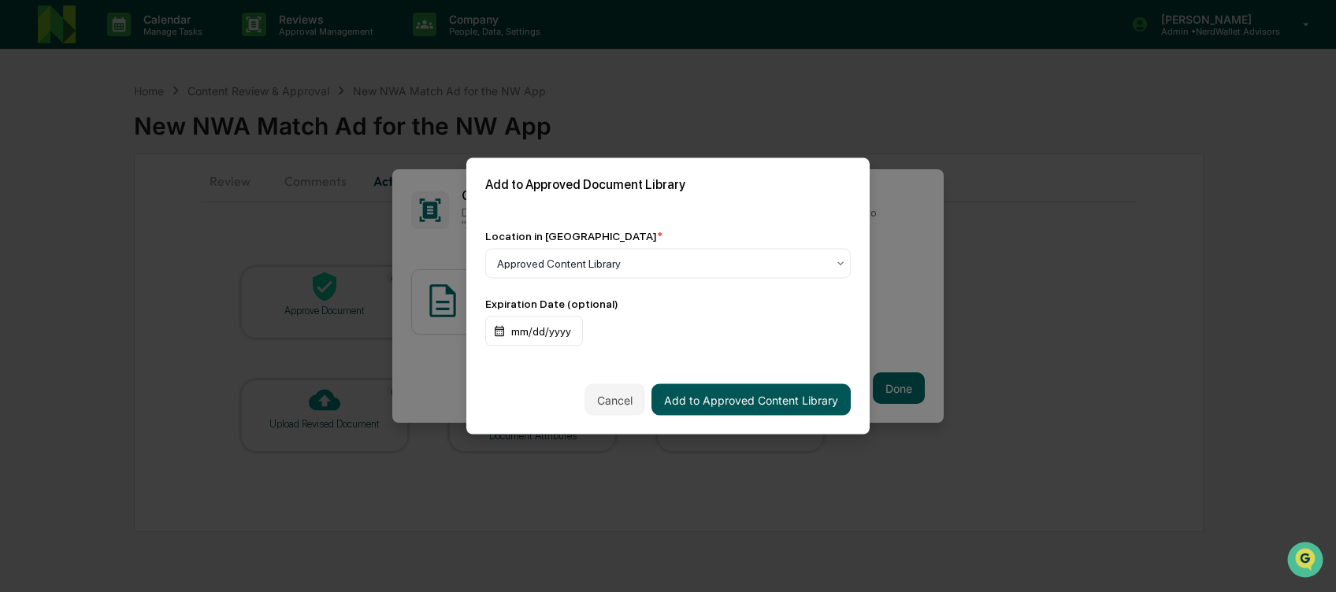
click at [764, 402] on button "Add to Approved Content Library" at bounding box center [750, 400] width 199 height 32
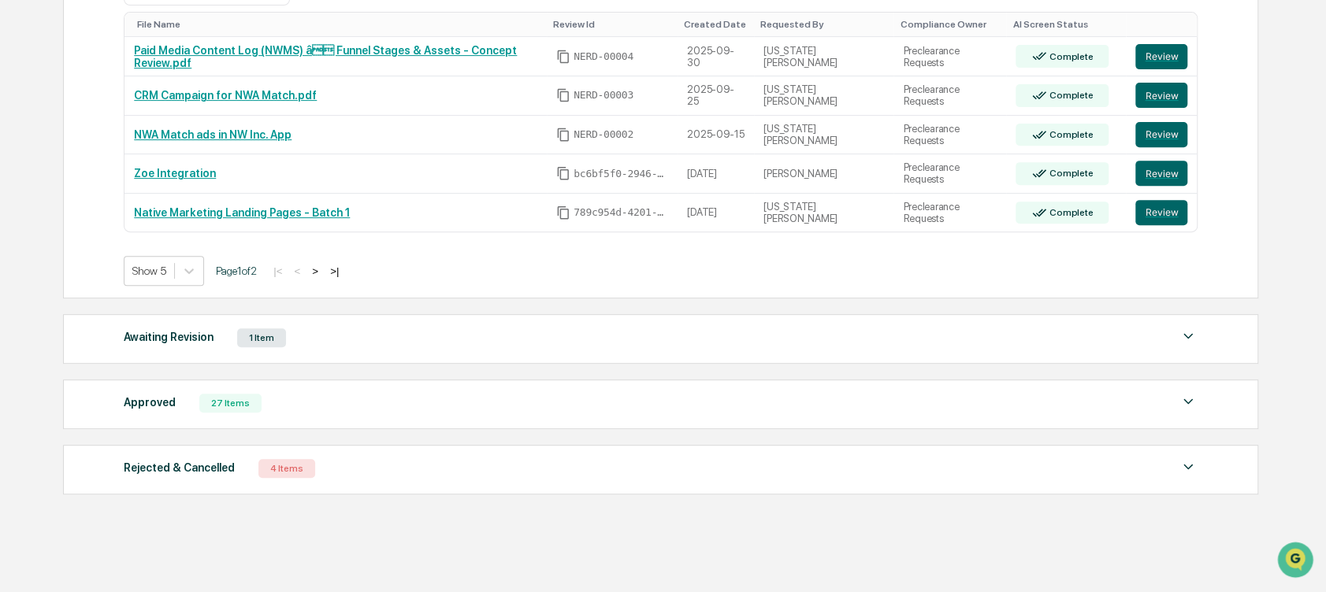
scroll to position [392, 0]
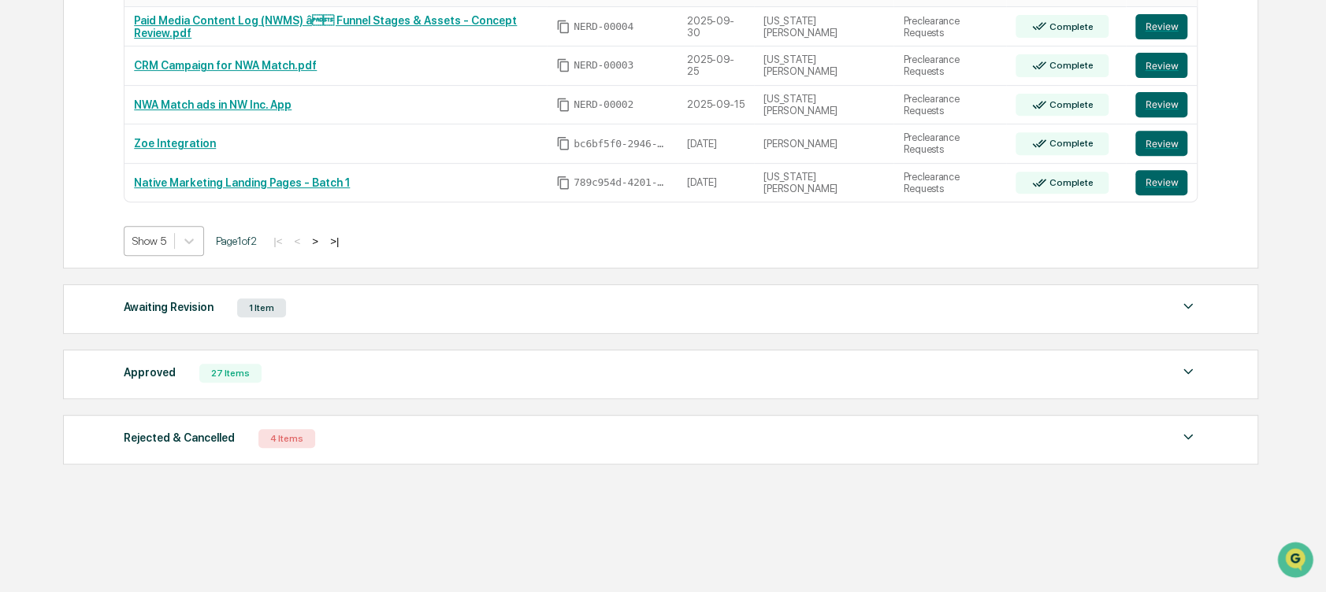
click at [167, 239] on div "Show 5" at bounding box center [149, 241] width 50 height 22
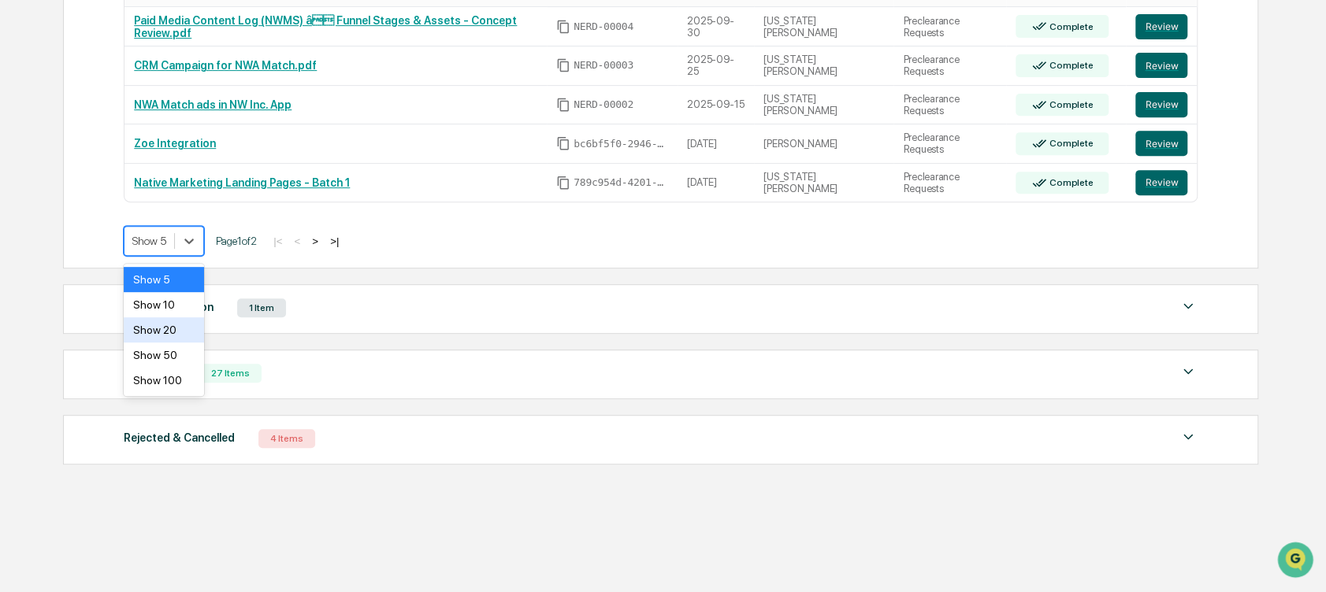
click at [167, 327] on div "Show 20" at bounding box center [164, 329] width 80 height 25
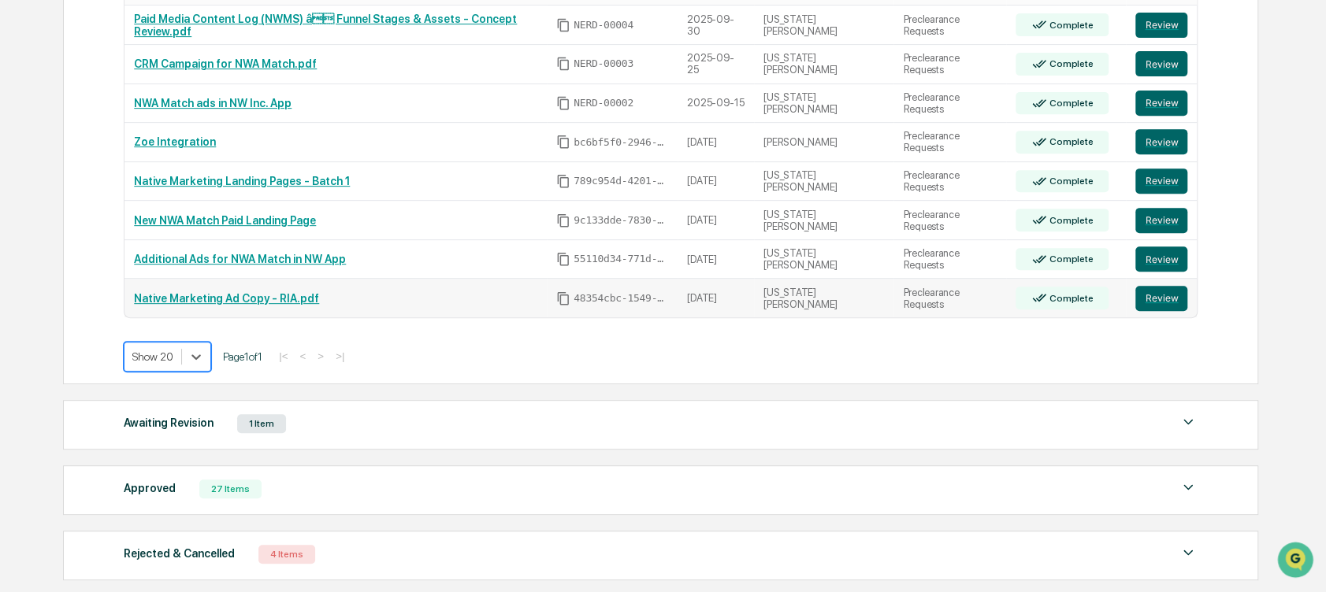
click at [232, 299] on link "Native Marketing Ad Copy - RIA.pdf" at bounding box center [226, 298] width 185 height 13
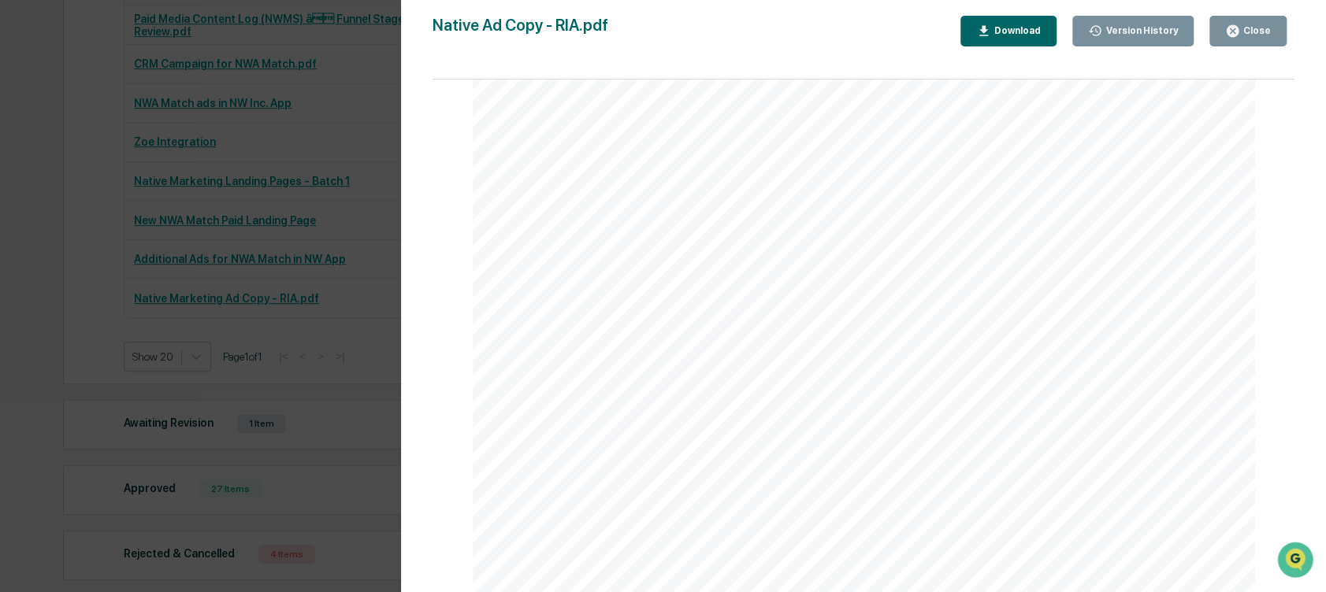
scroll to position [2169, 0]
click at [343, 362] on div "Version History [DATE] 06:48 PM [US_STATE][PERSON_NAME] Native Ad Copy - RIA.pd…" at bounding box center [663, 296] width 1326 height 592
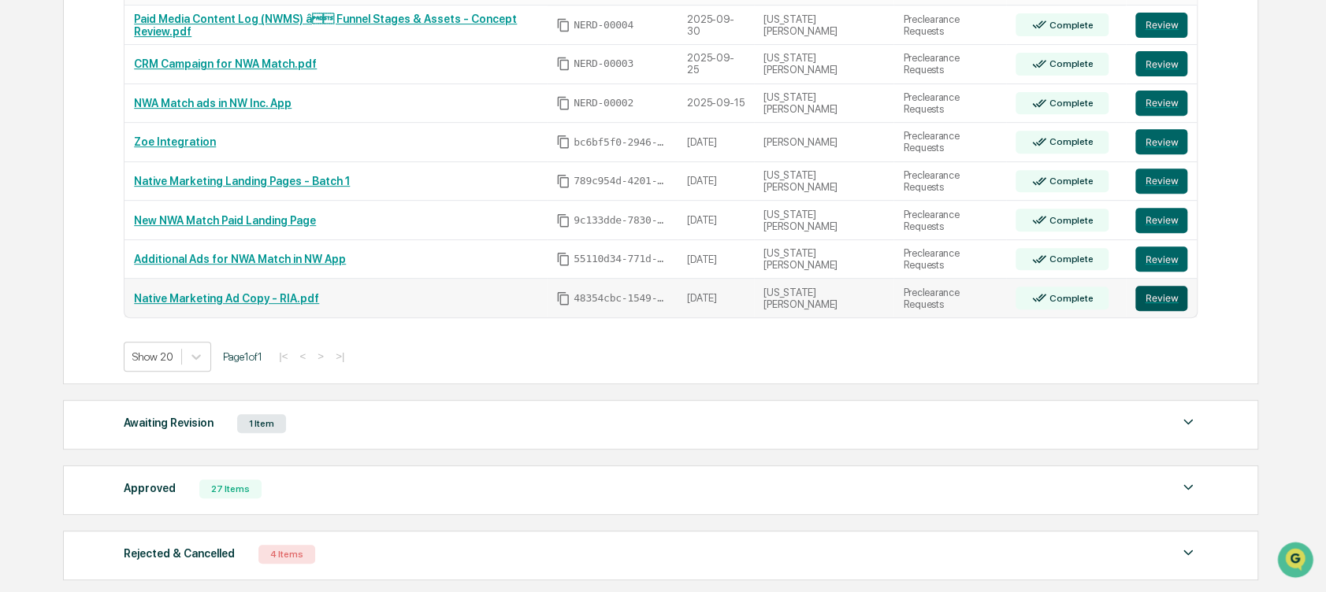
click at [1161, 304] on button "Review" at bounding box center [1161, 298] width 52 height 25
